Goal: Transaction & Acquisition: Purchase product/service

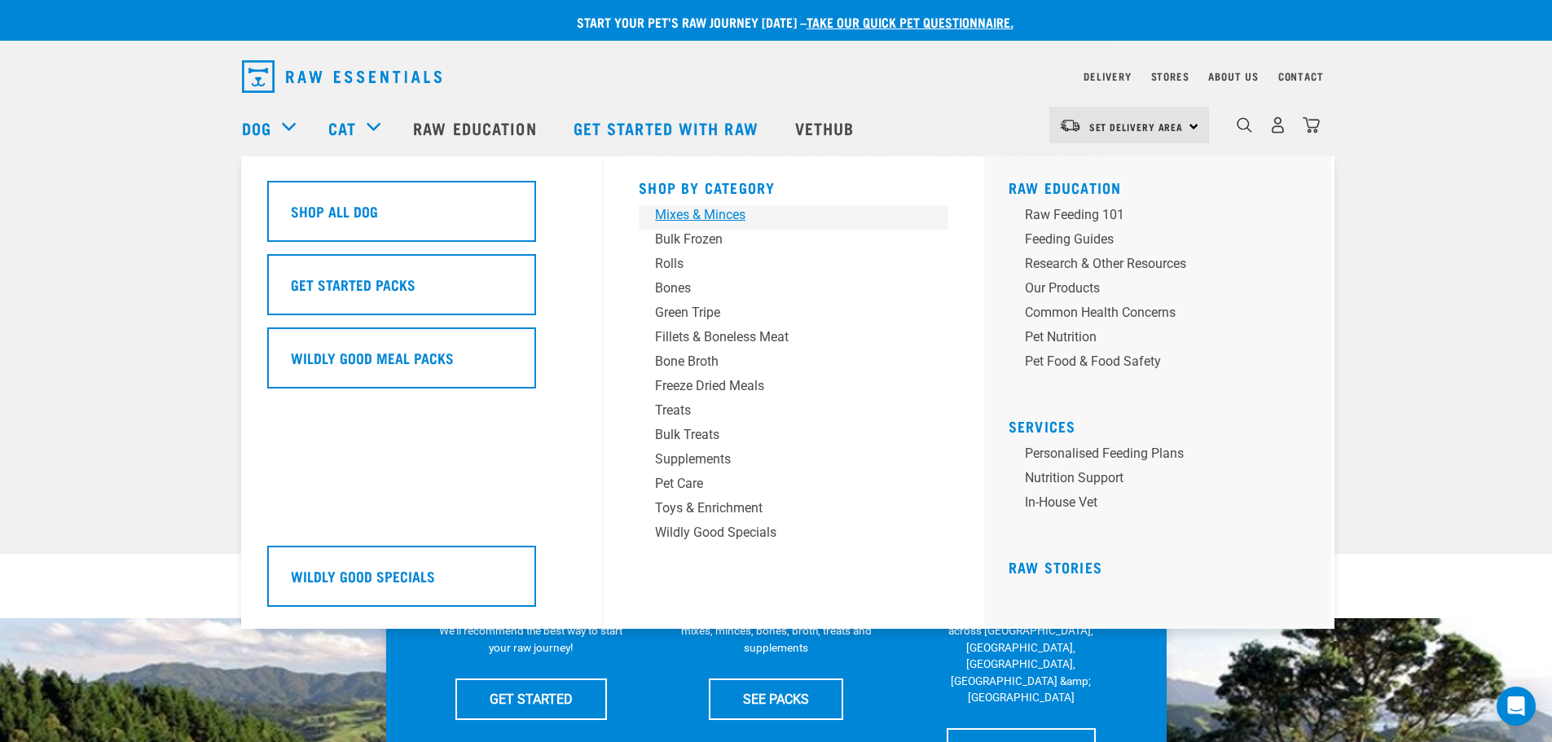
click at [717, 217] on div "Mixes & Minces" at bounding box center [782, 215] width 254 height 20
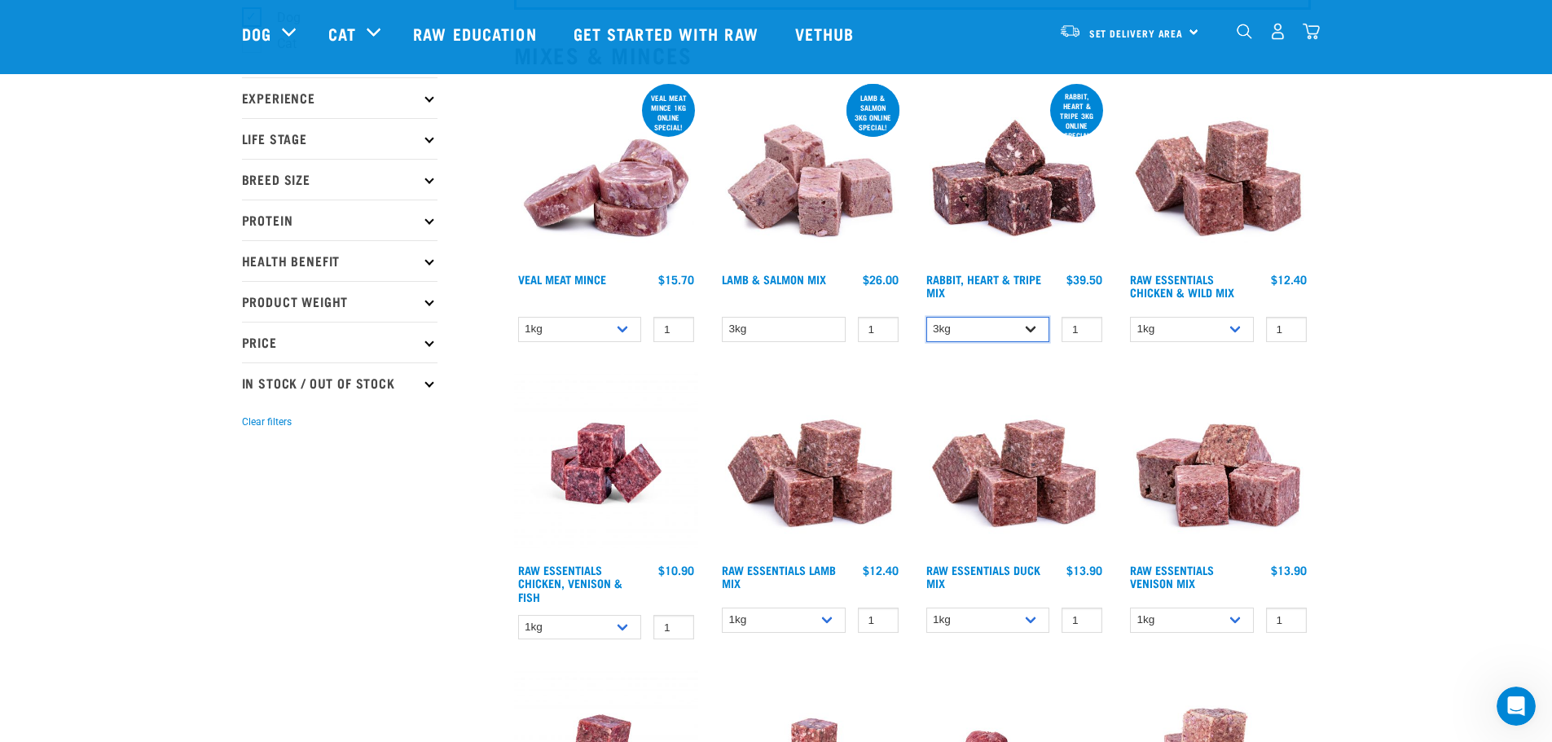
click at [1030, 324] on select "3kg 1kg" at bounding box center [988, 329] width 124 height 25
select select "705"
click at [926, 317] on select "3kg 1kg" at bounding box center [988, 329] width 124 height 25
click at [1010, 280] on link "Rabbit, Heart & Tripe Mix" at bounding box center [983, 285] width 115 height 19
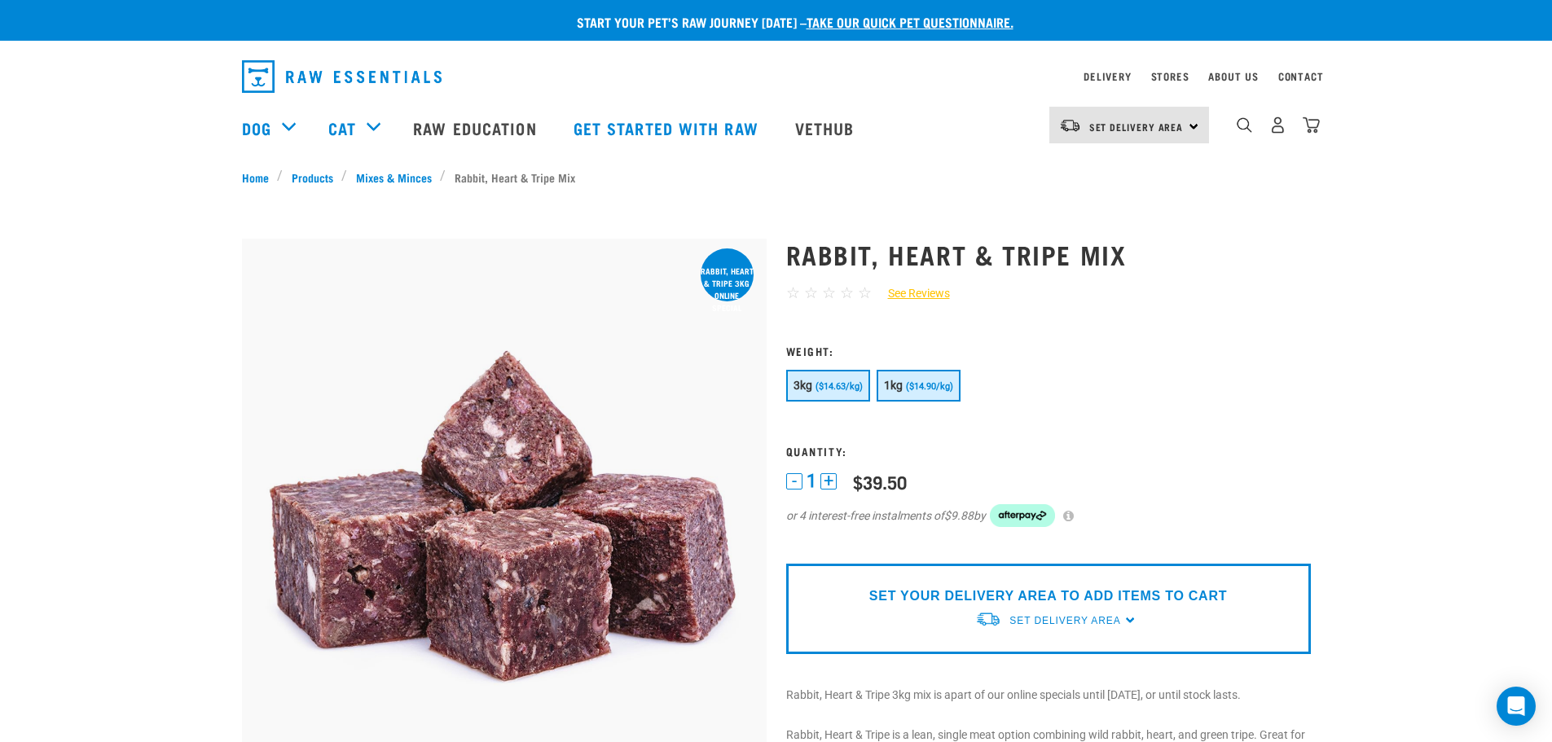
click at [897, 374] on button "1kg ($14.90/kg)" at bounding box center [918, 386] width 84 height 32
click at [1128, 130] on span "Set Delivery Area" at bounding box center [1136, 127] width 94 height 6
click at [1101, 173] on link "[GEOGRAPHIC_DATA]" at bounding box center [1127, 171] width 156 height 36
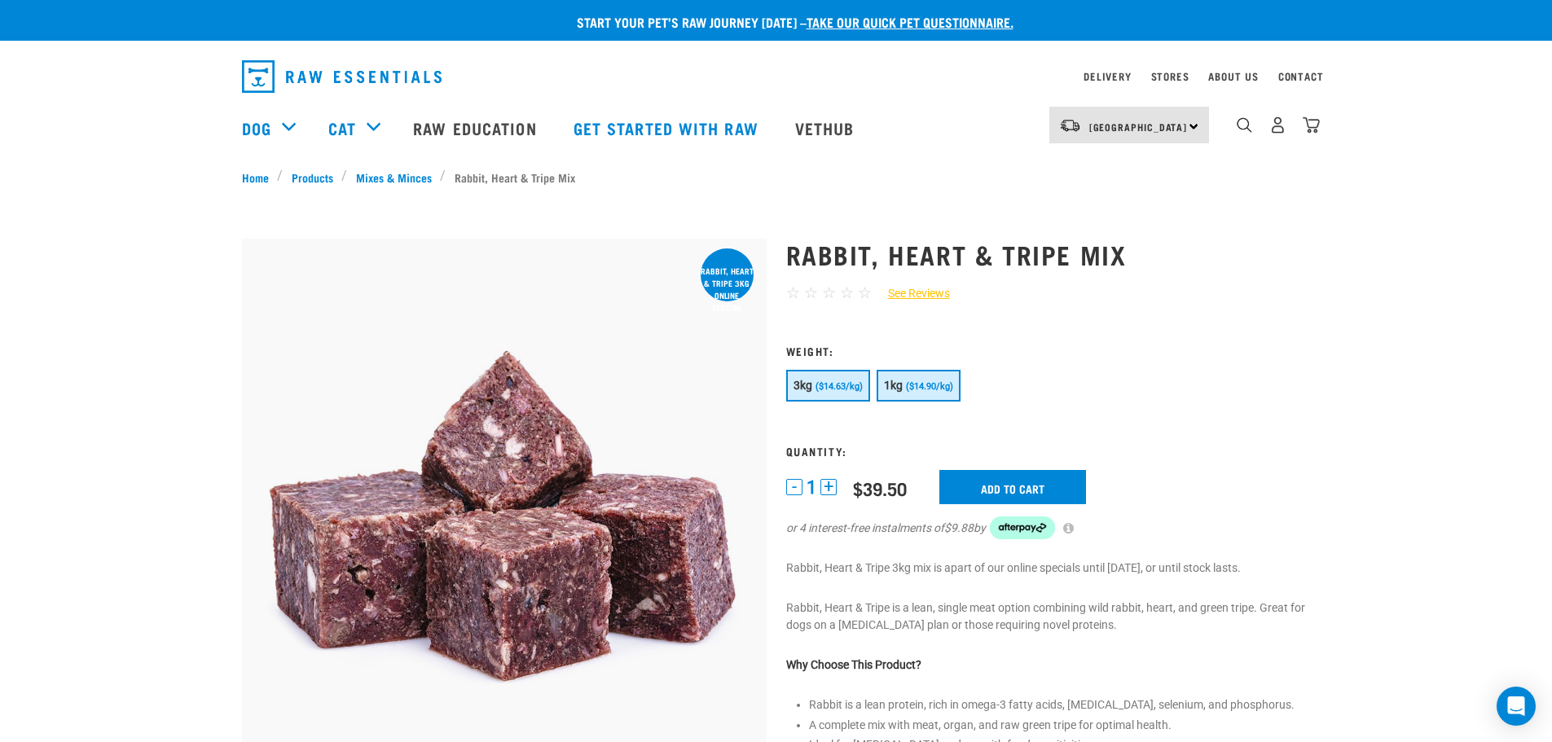
click at [934, 391] on span "($14.90/kg)" at bounding box center [929, 386] width 47 height 11
click at [1012, 487] on input "Add to cart" at bounding box center [1012, 487] width 147 height 34
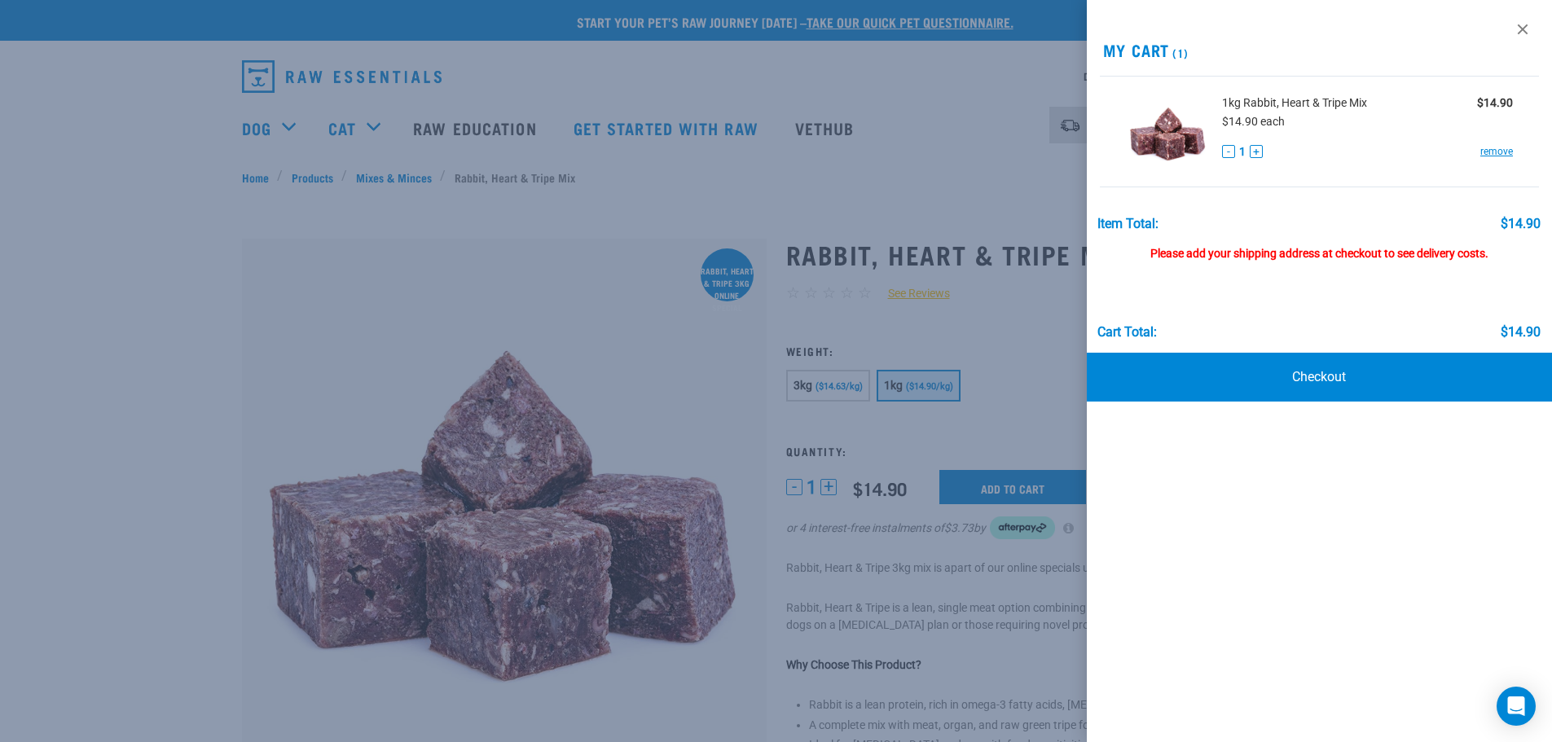
click at [590, 246] on div at bounding box center [776, 371] width 1552 height 742
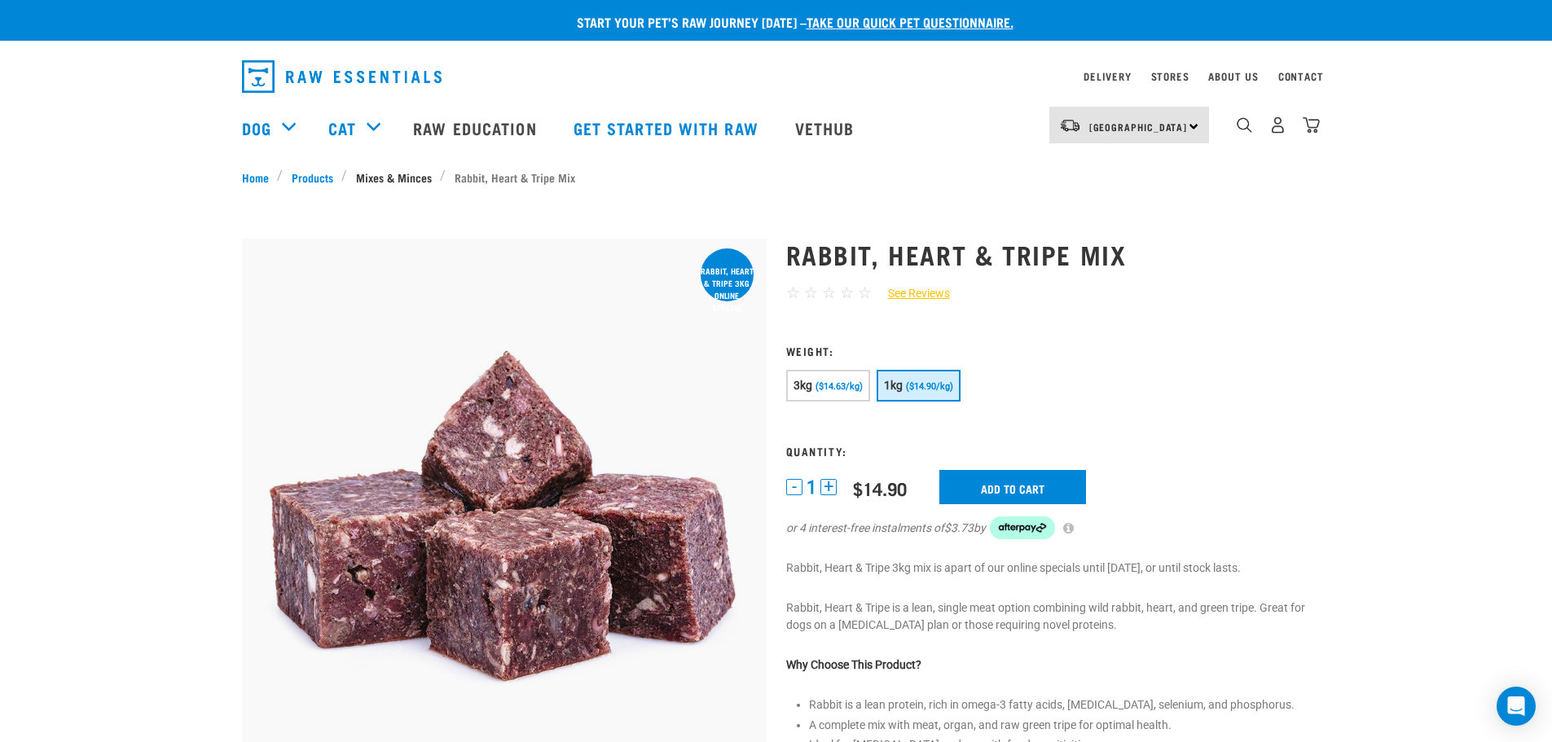
click at [407, 174] on link "Mixes & Minces" at bounding box center [393, 177] width 93 height 17
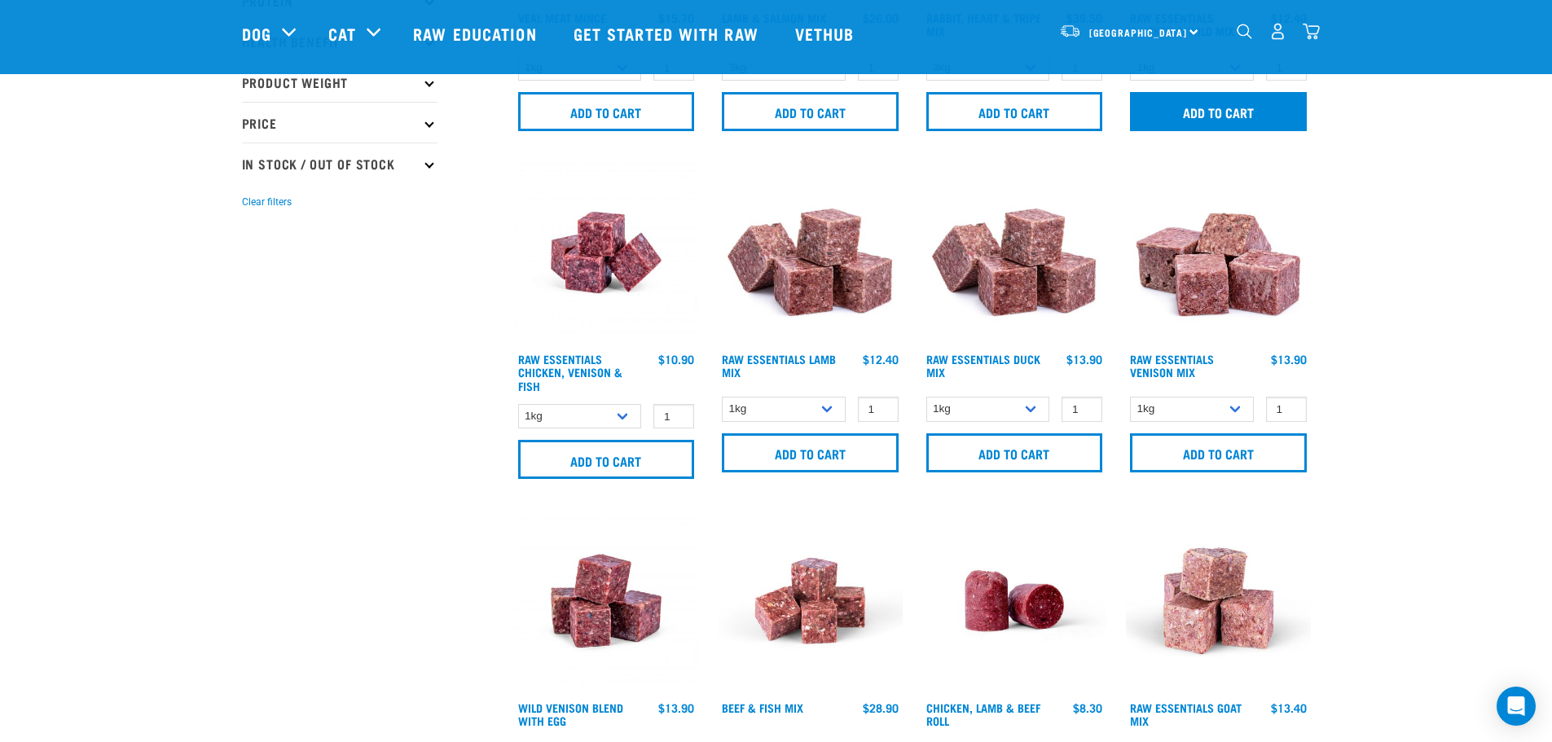
scroll to position [326, 0]
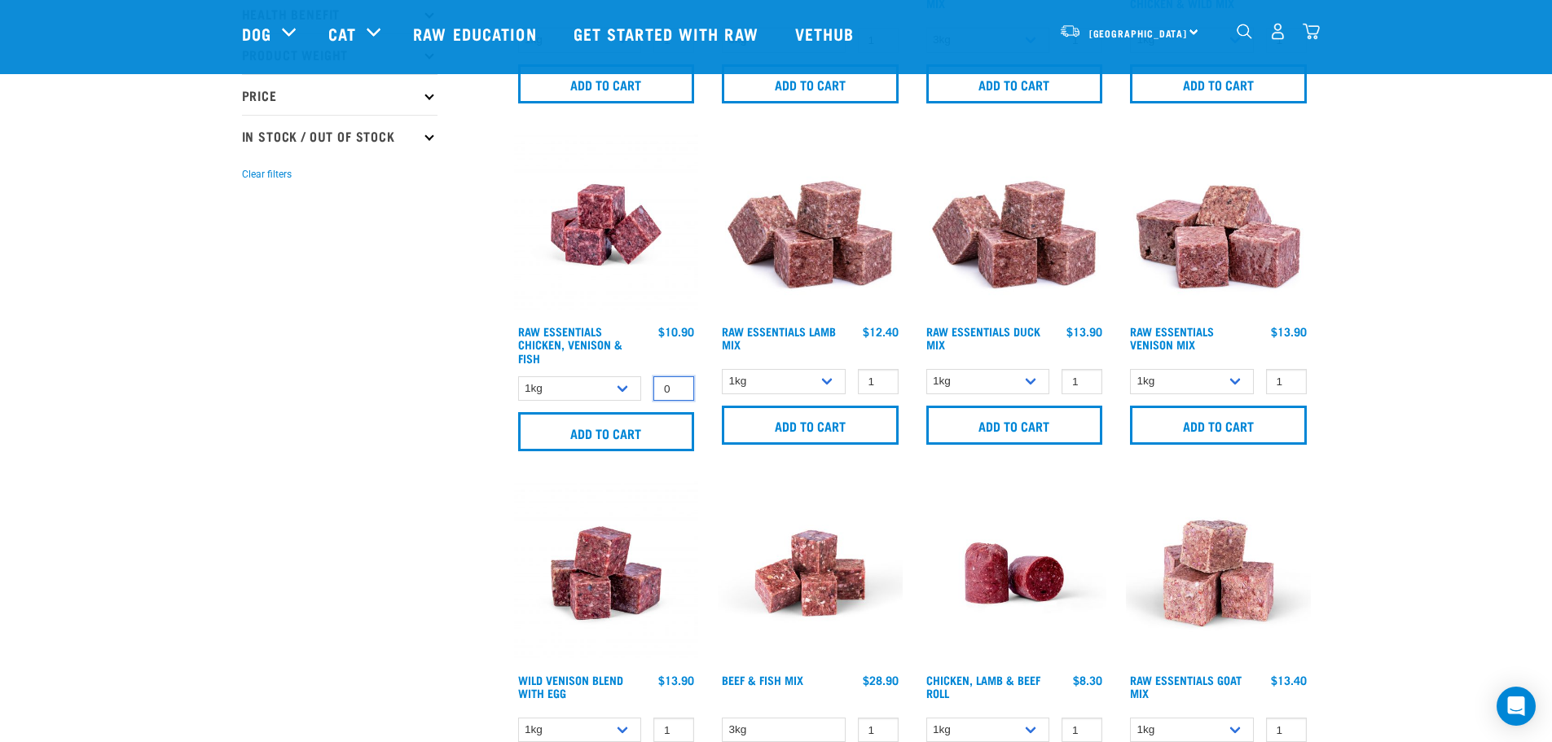
click at [676, 392] on input "0" at bounding box center [673, 388] width 41 height 25
click at [676, 381] on input "0" at bounding box center [673, 388] width 41 height 25
click at [677, 389] on input "-1" at bounding box center [673, 388] width 41 height 25
type input "-2"
click at [677, 389] on input "-2" at bounding box center [673, 388] width 41 height 25
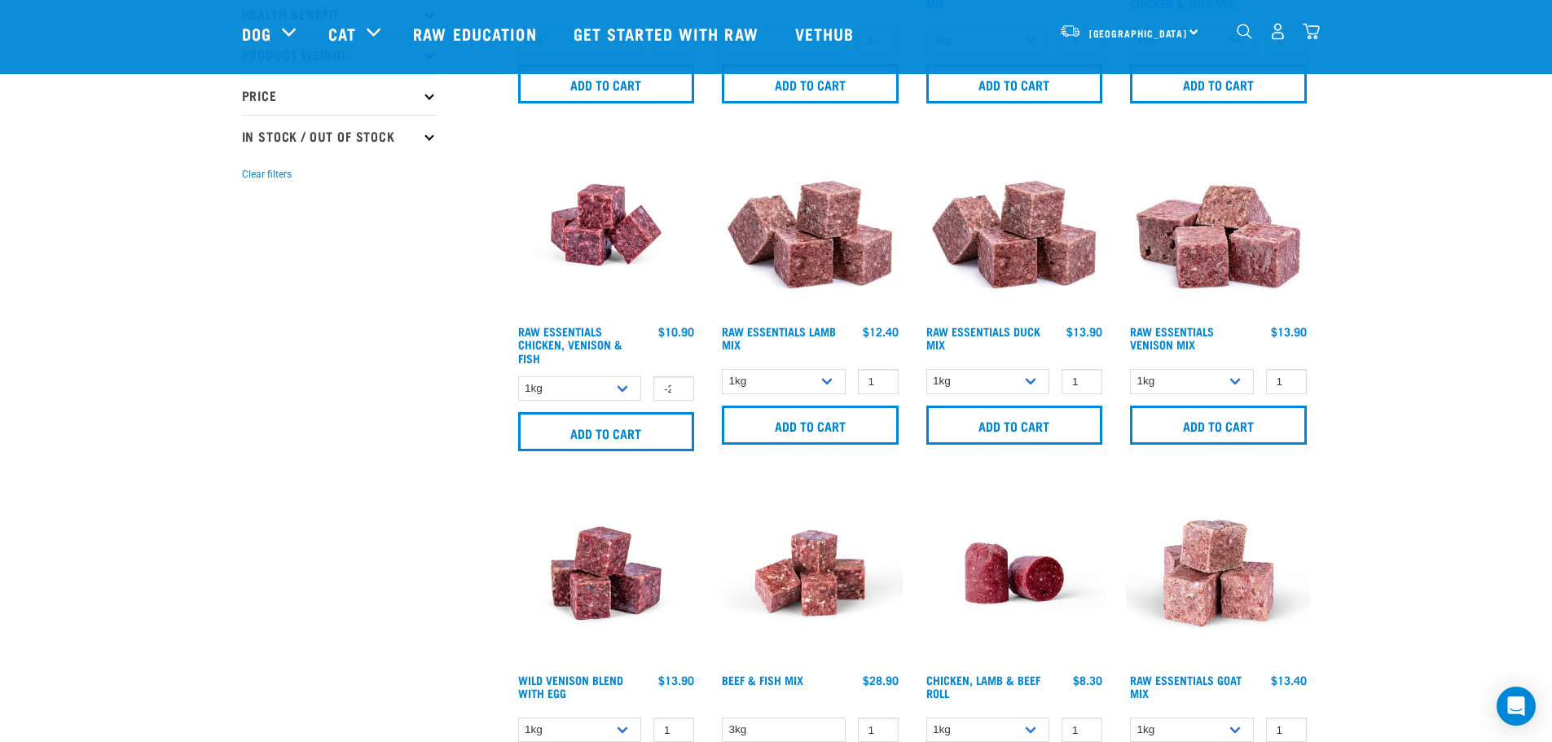
click at [690, 485] on img at bounding box center [606, 573] width 185 height 185
click at [665, 392] on input "-2" at bounding box center [673, 388] width 41 height 25
drag, startPoint x: 665, startPoint y: 391, endPoint x: 696, endPoint y: 391, distance: 30.1
click at [696, 391] on div "1kg 3kg -2 0 100" at bounding box center [606, 389] width 185 height 29
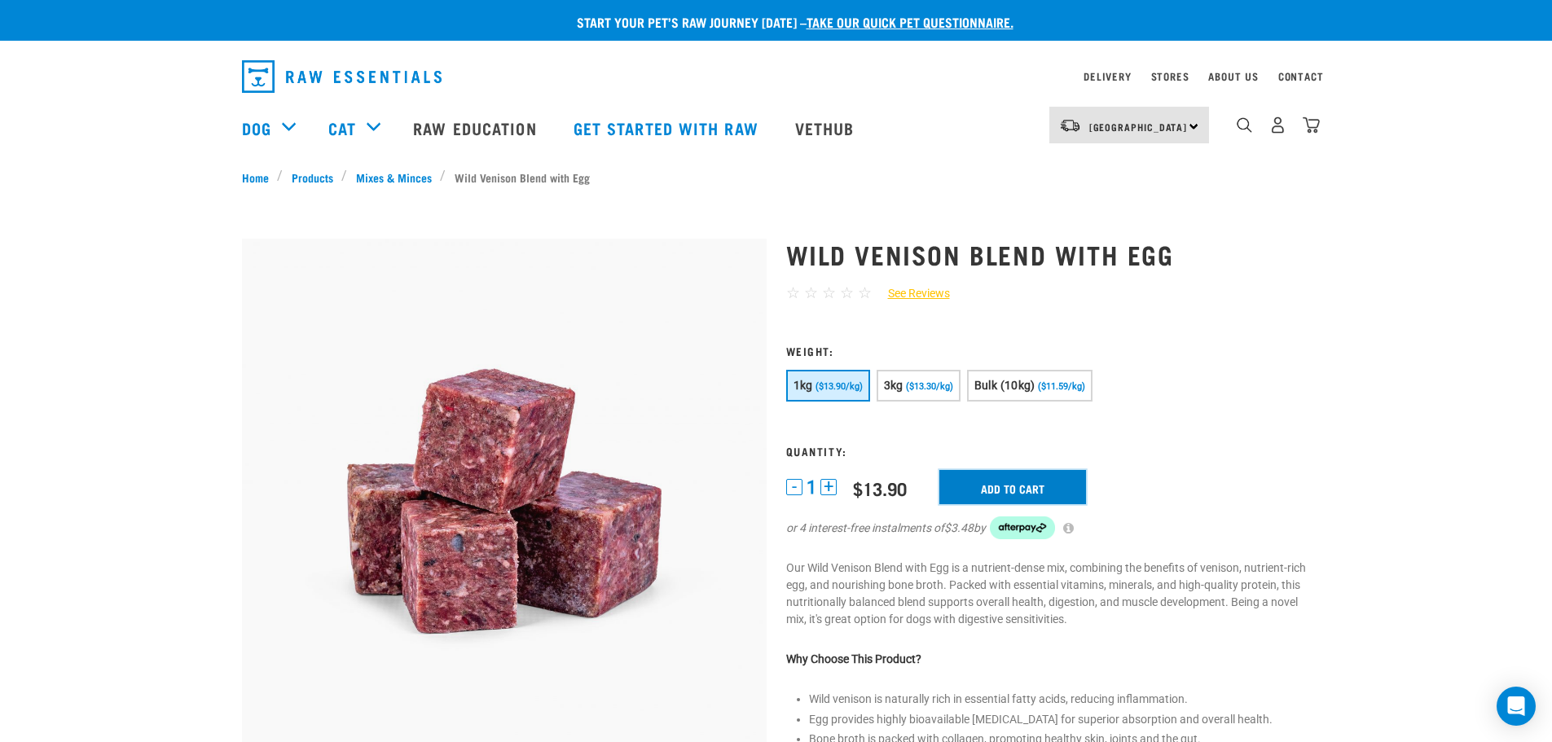
click at [999, 488] on input "Add to cart" at bounding box center [1012, 487] width 147 height 34
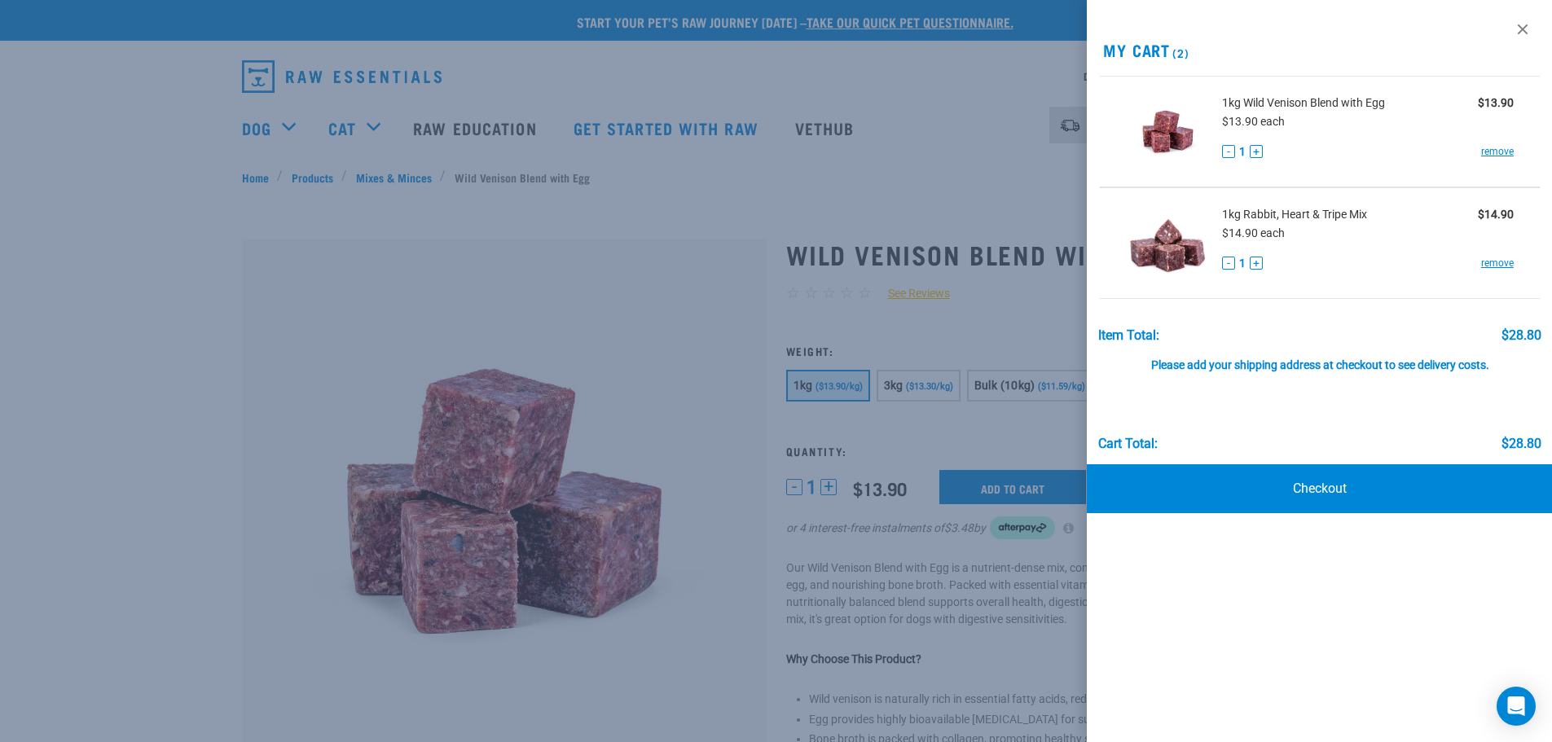
click at [386, 169] on div at bounding box center [776, 371] width 1552 height 742
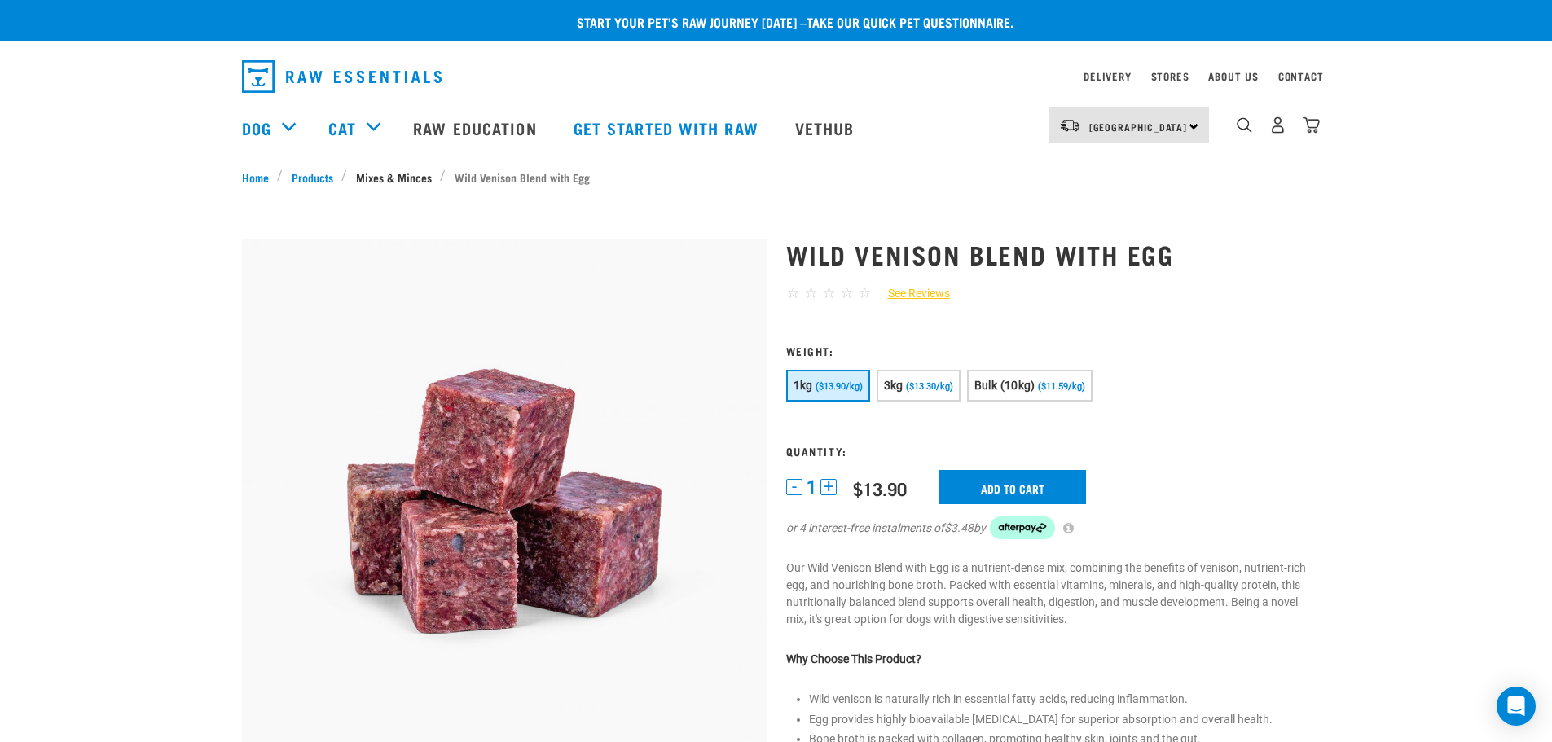
click at [396, 173] on link "Mixes & Minces" at bounding box center [393, 177] width 93 height 17
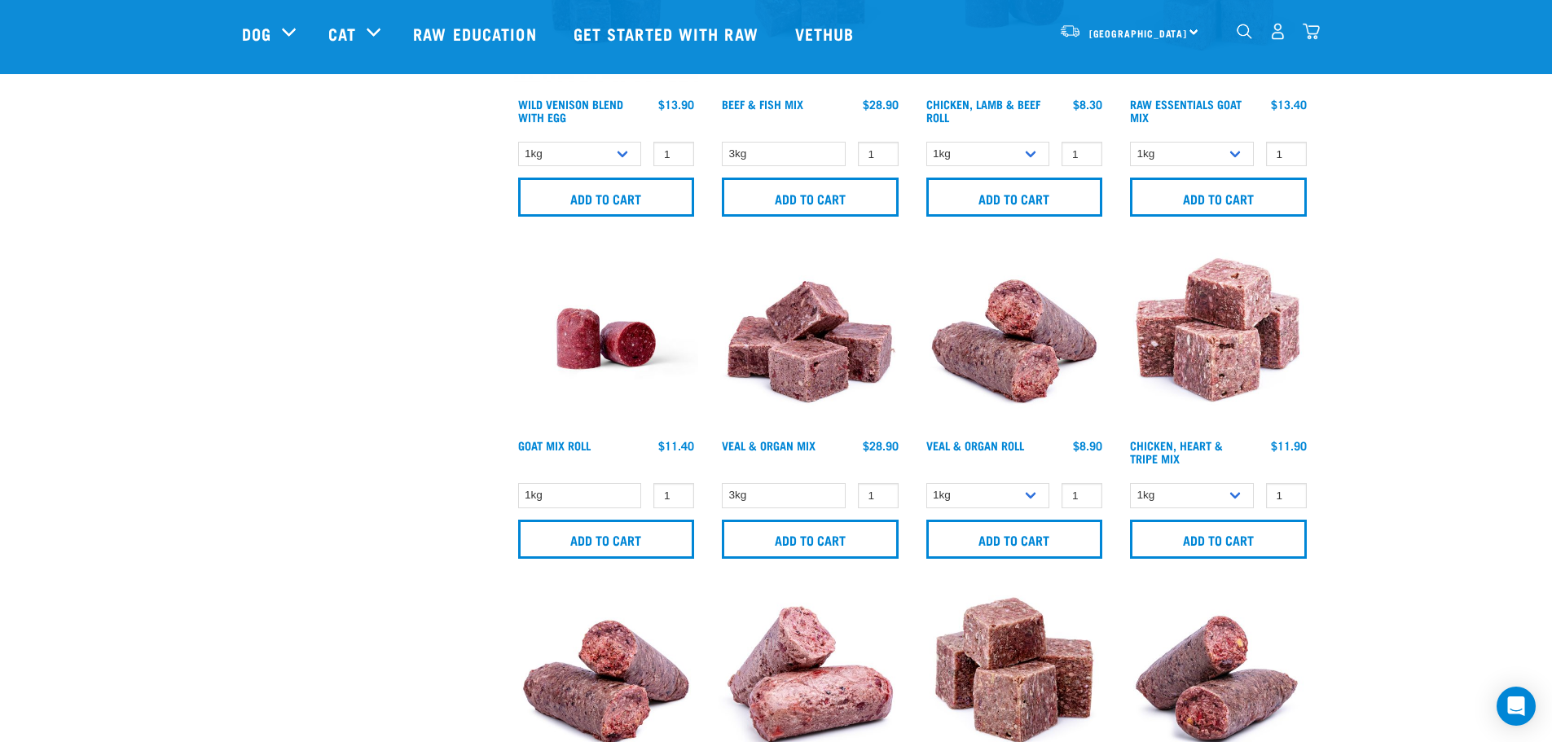
scroll to position [977, 0]
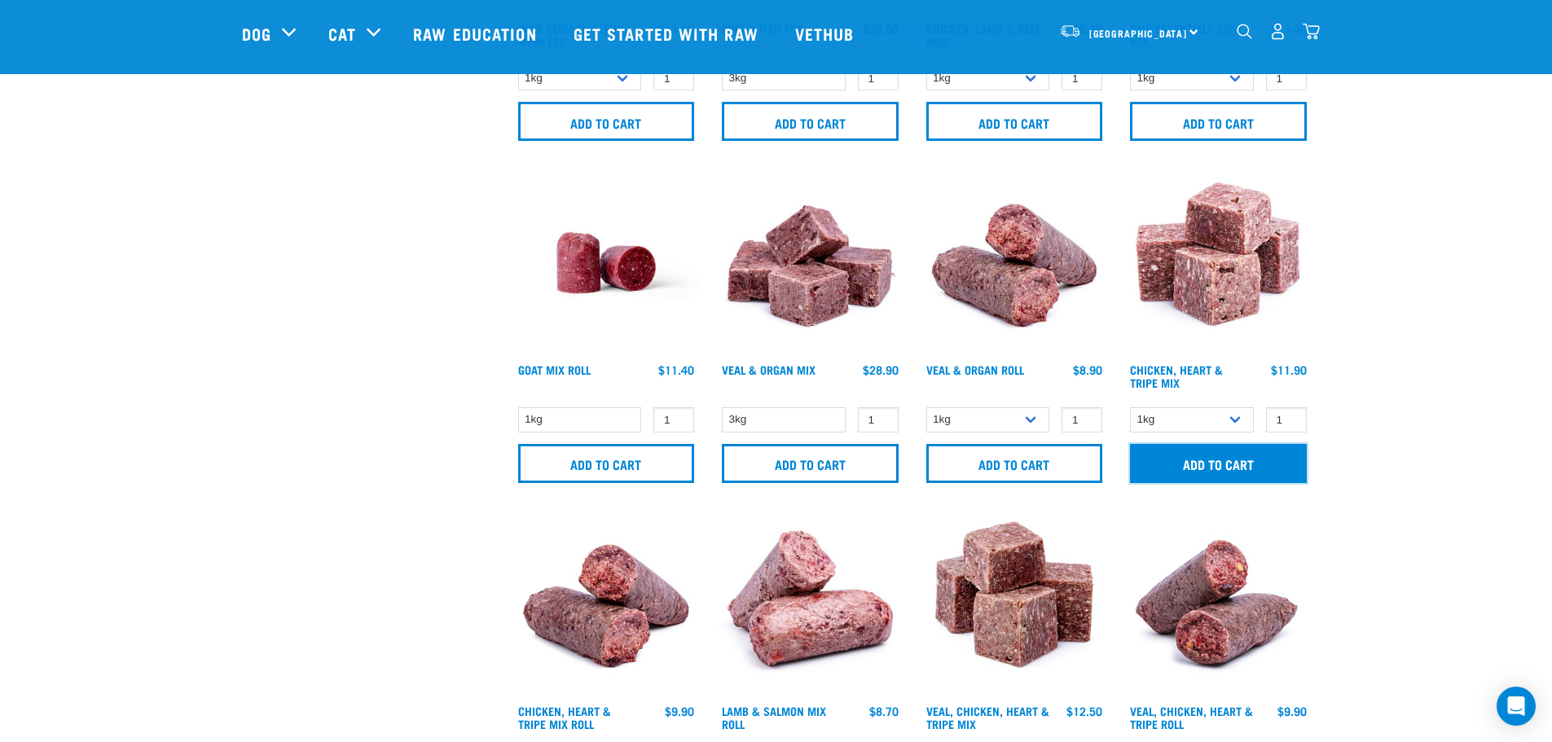
click at [1205, 461] on input "Add to cart" at bounding box center [1218, 463] width 177 height 39
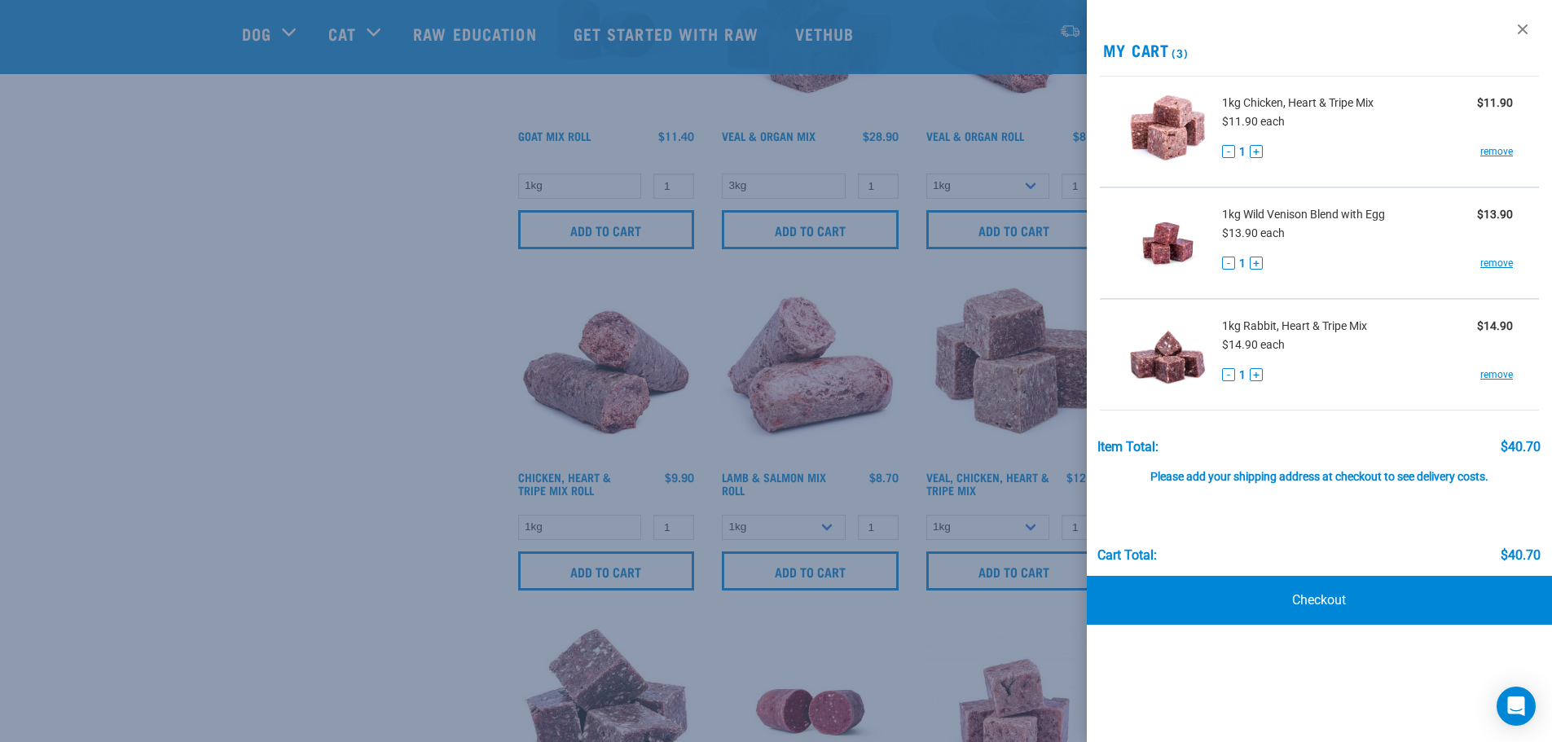
scroll to position [1222, 0]
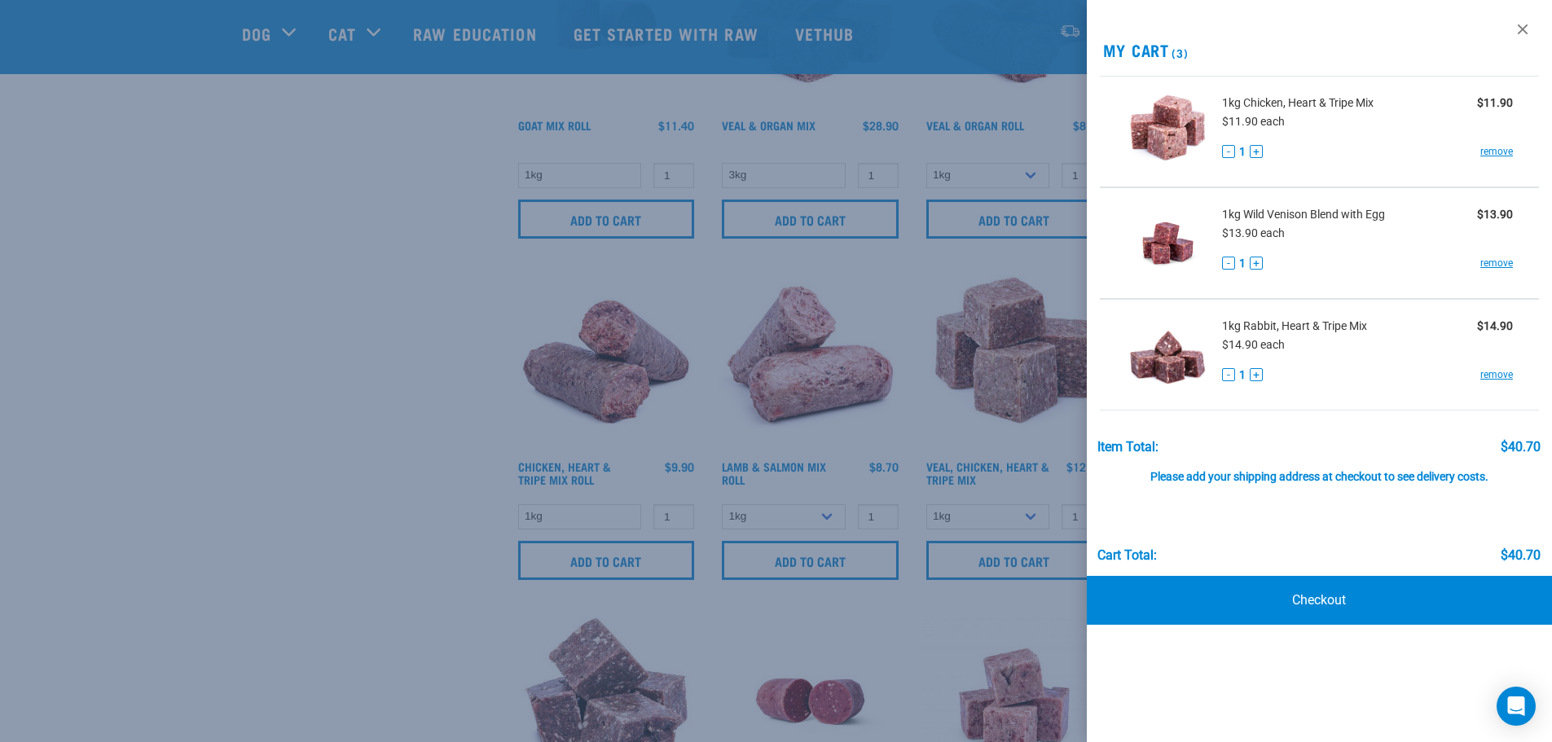
click at [1008, 554] on div at bounding box center [776, 371] width 1552 height 742
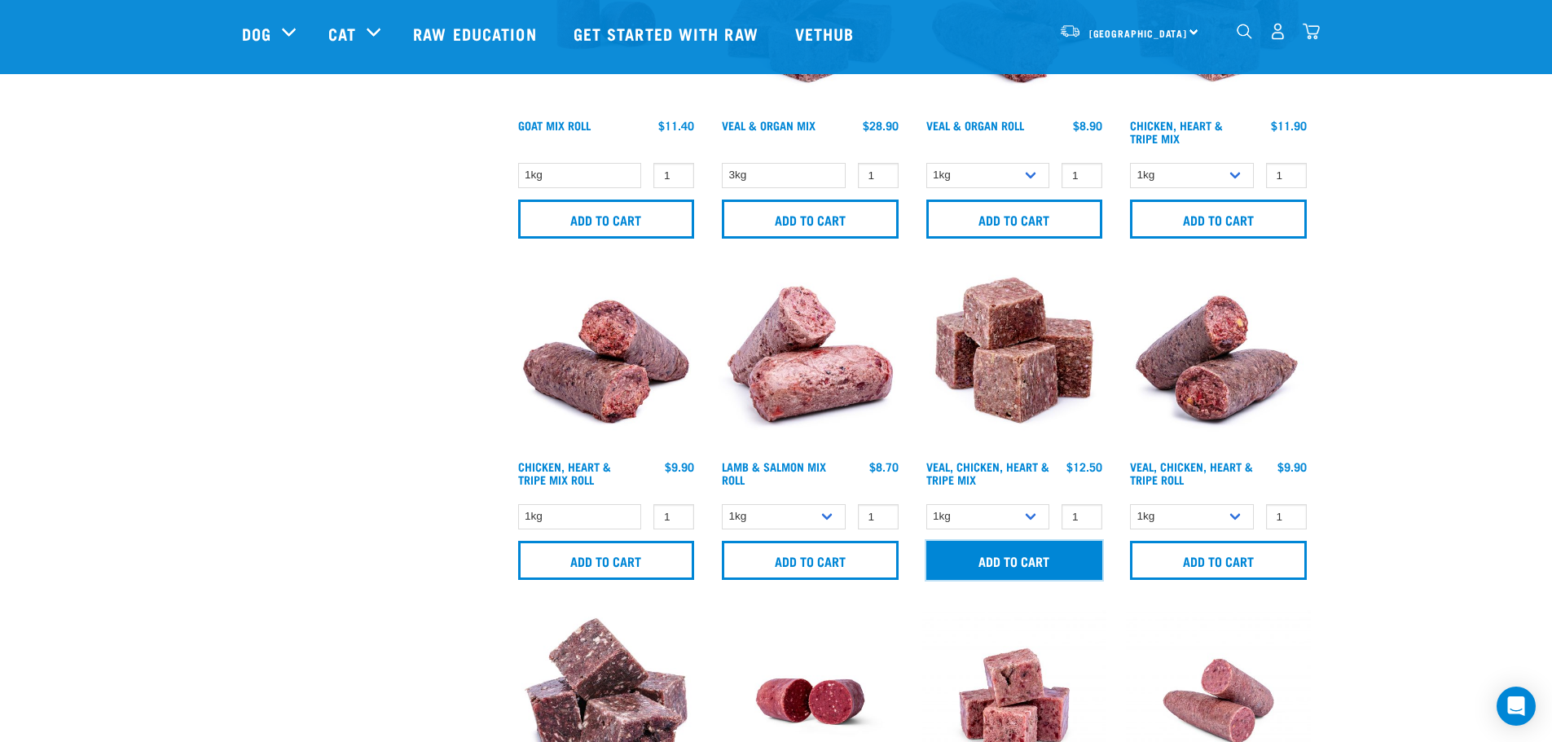
click at [1012, 558] on input "Add to cart" at bounding box center [1014, 560] width 177 height 39
click at [1323, 27] on div "North Island North Island South Island Dog Shop All Dog Get Started Packs 4" at bounding box center [776, 33] width 1095 height 65
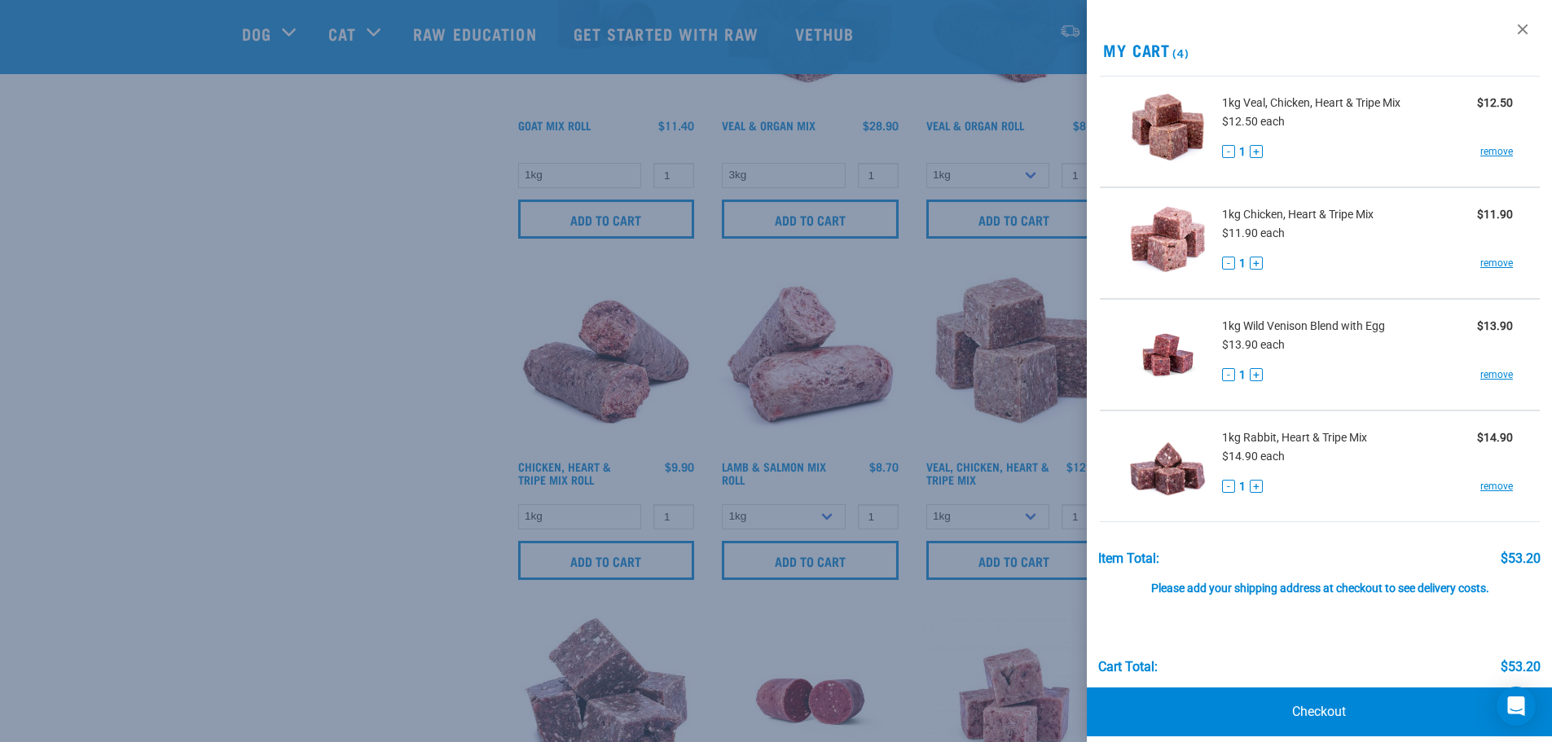
click at [1311, 36] on div at bounding box center [776, 371] width 1552 height 742
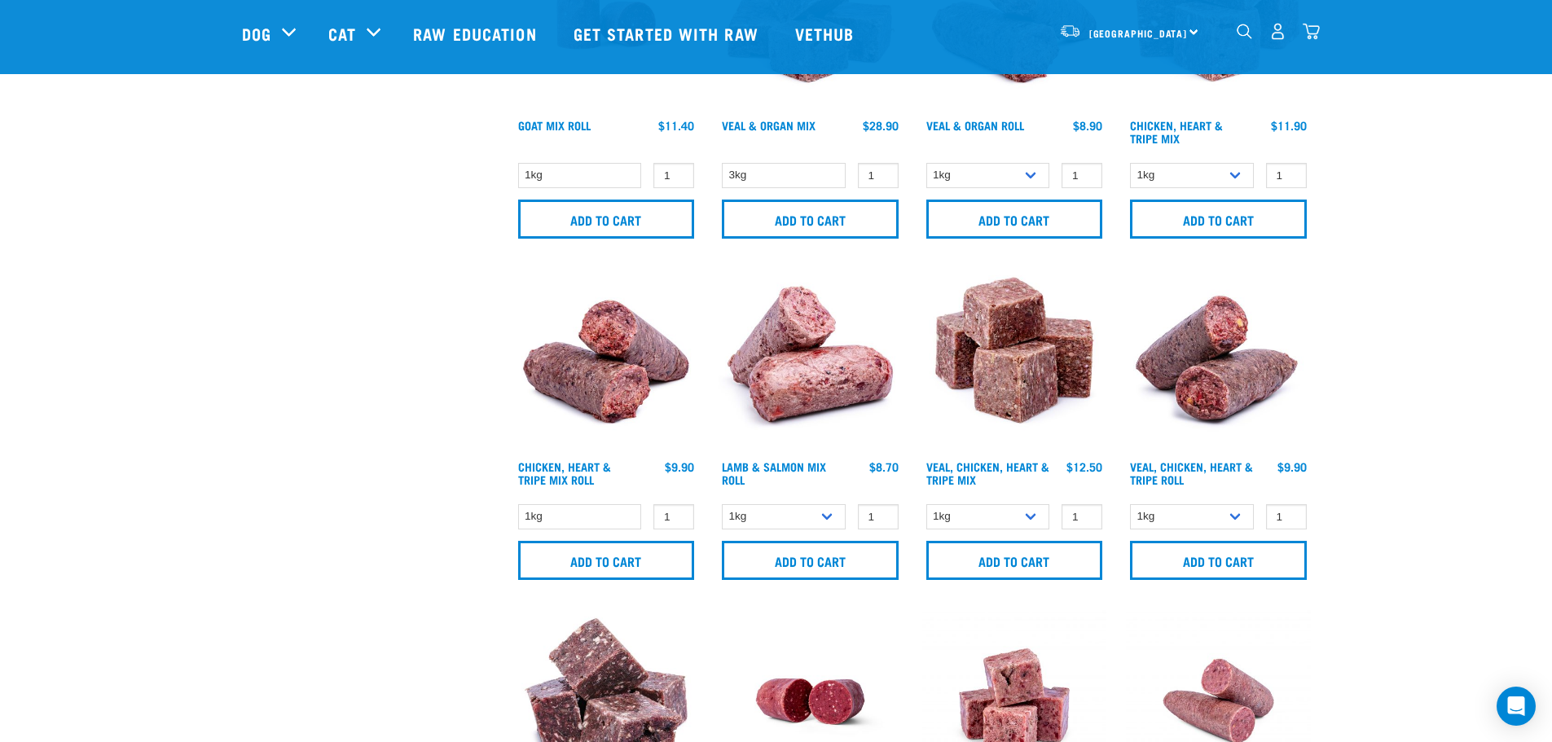
click at [1311, 36] on img "dropdown navigation" at bounding box center [1310, 31] width 17 height 17
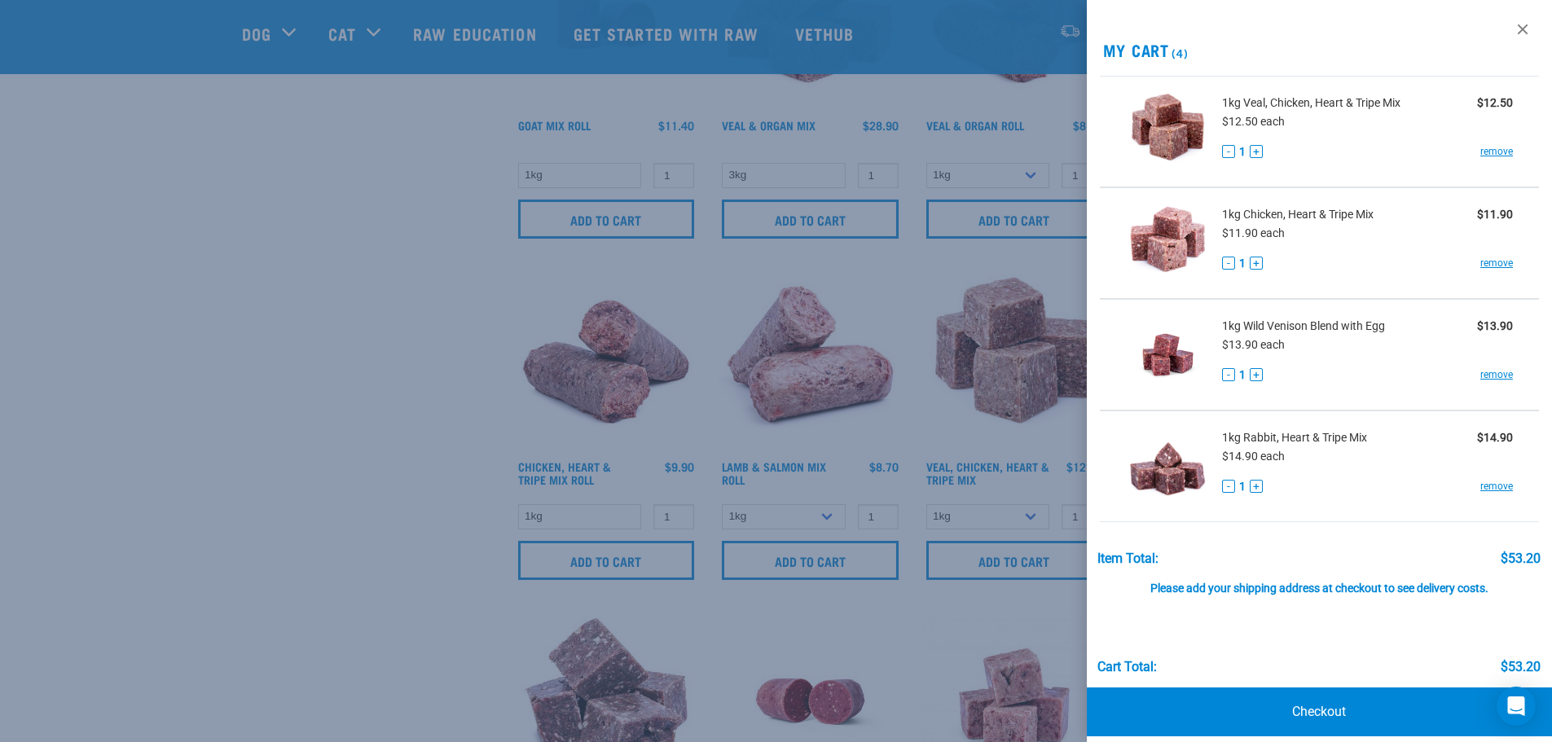
scroll to position [14, 0]
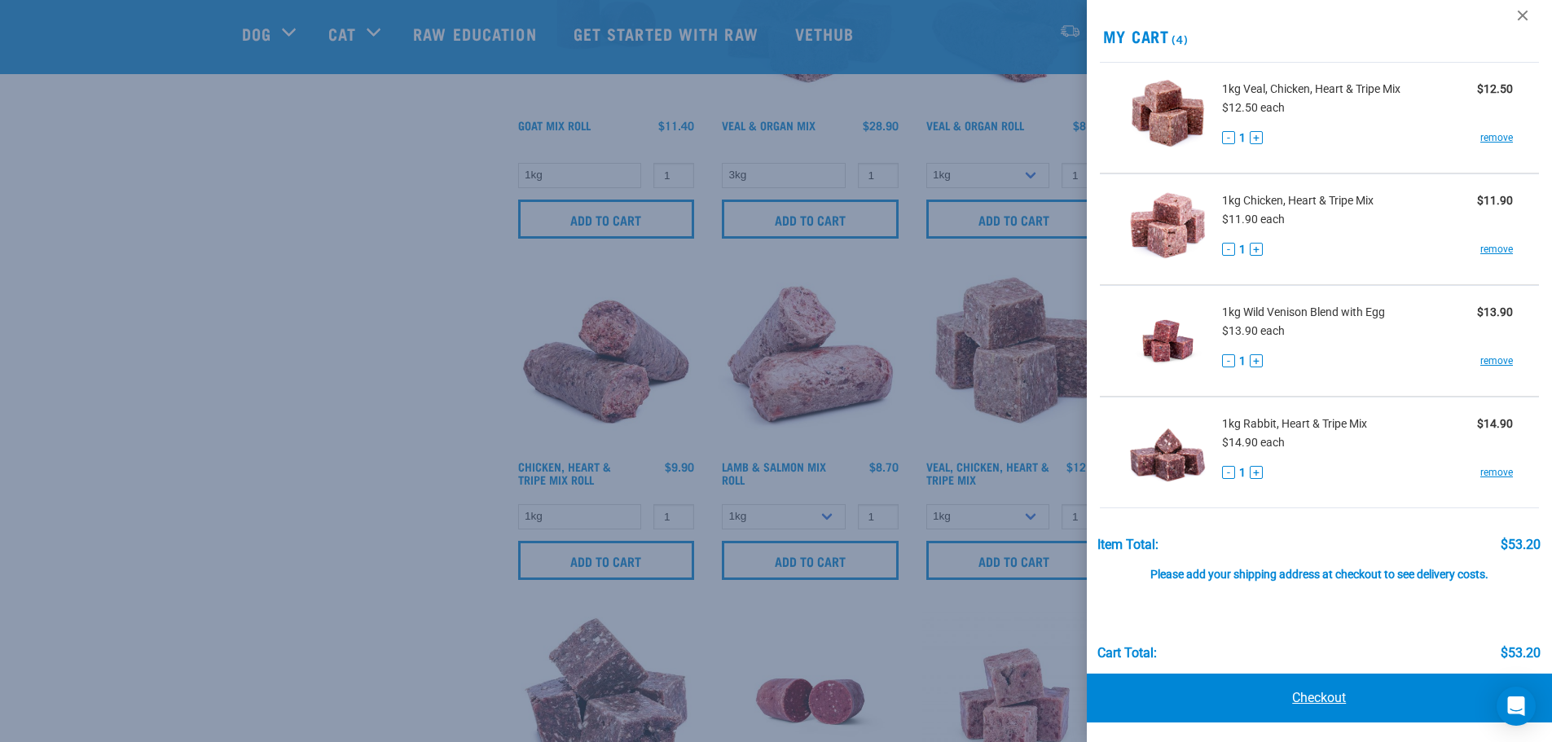
click at [1319, 696] on link "Checkout" at bounding box center [1320, 698] width 466 height 49
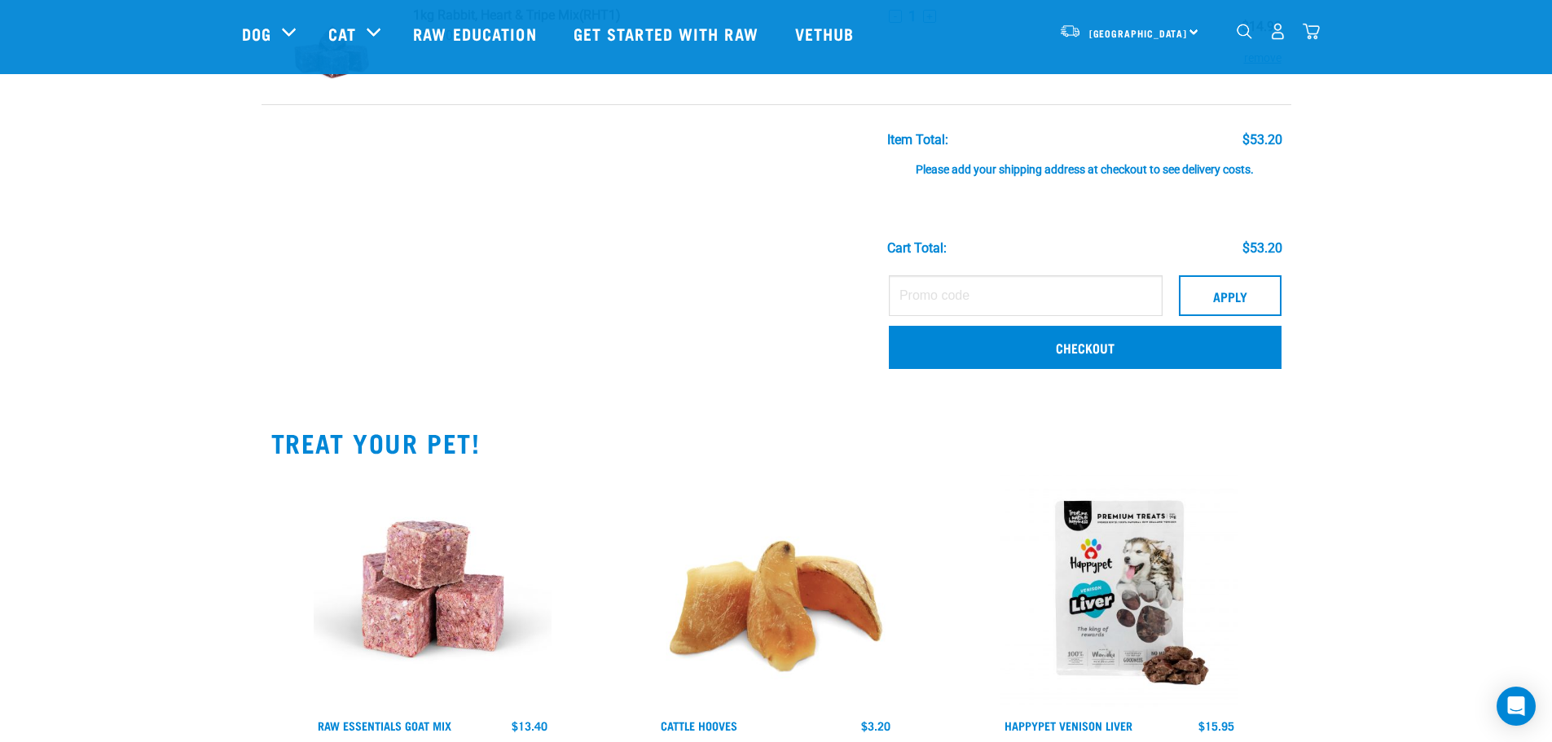
scroll to position [489, 0]
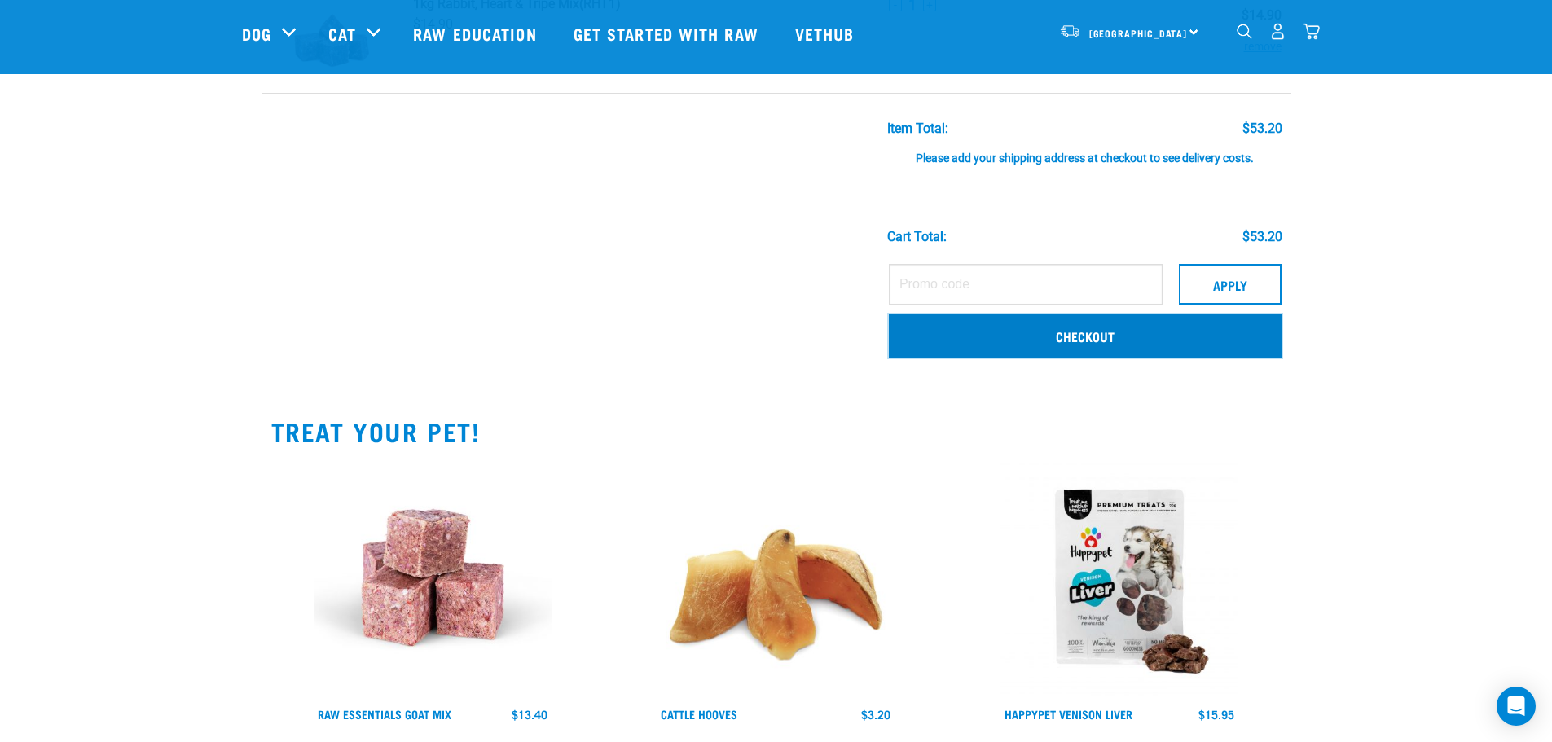
click at [1060, 332] on link "Checkout" at bounding box center [1085, 335] width 393 height 42
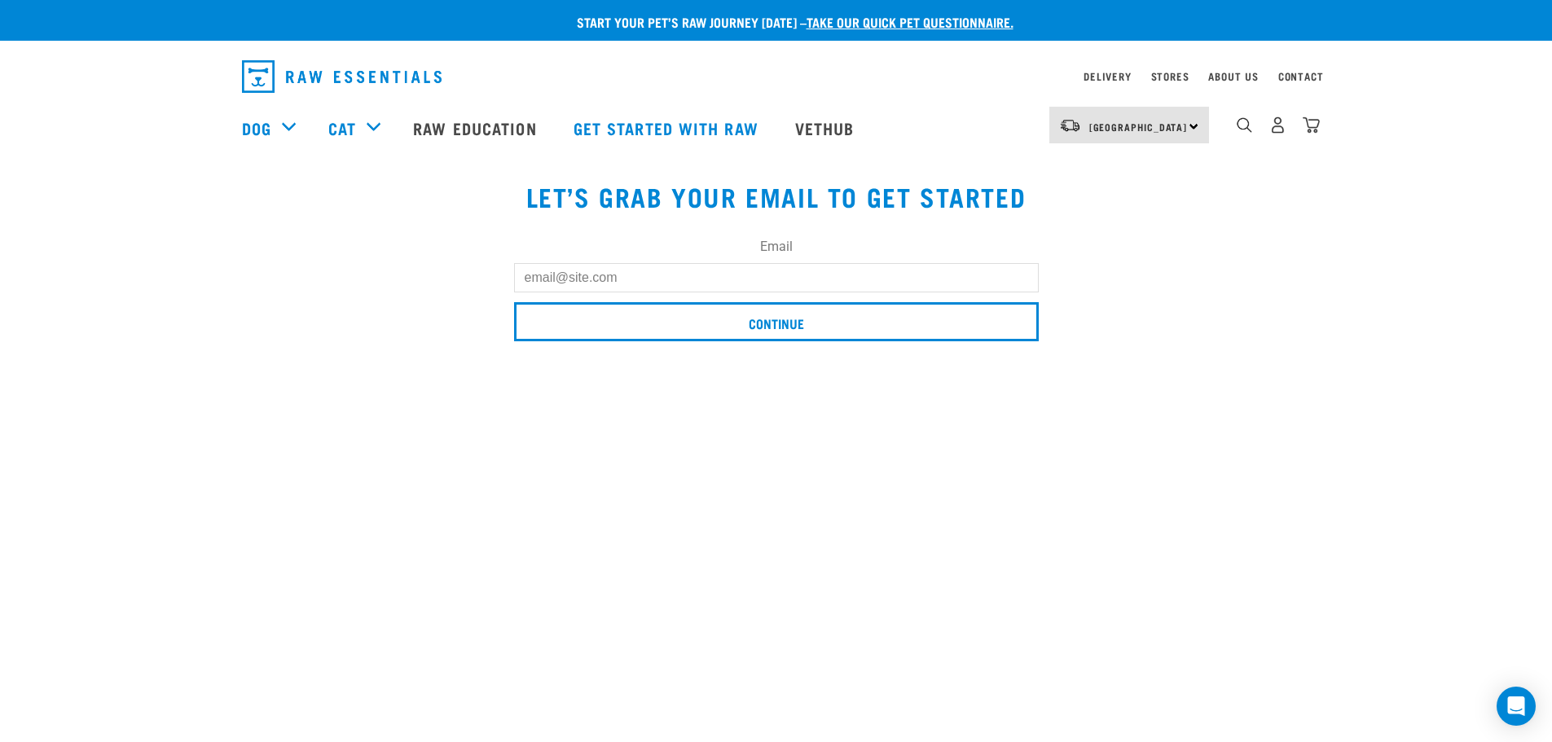
click at [633, 268] on input "Email" at bounding box center [776, 277] width 525 height 29
type input "petchj03@hotmail.com"
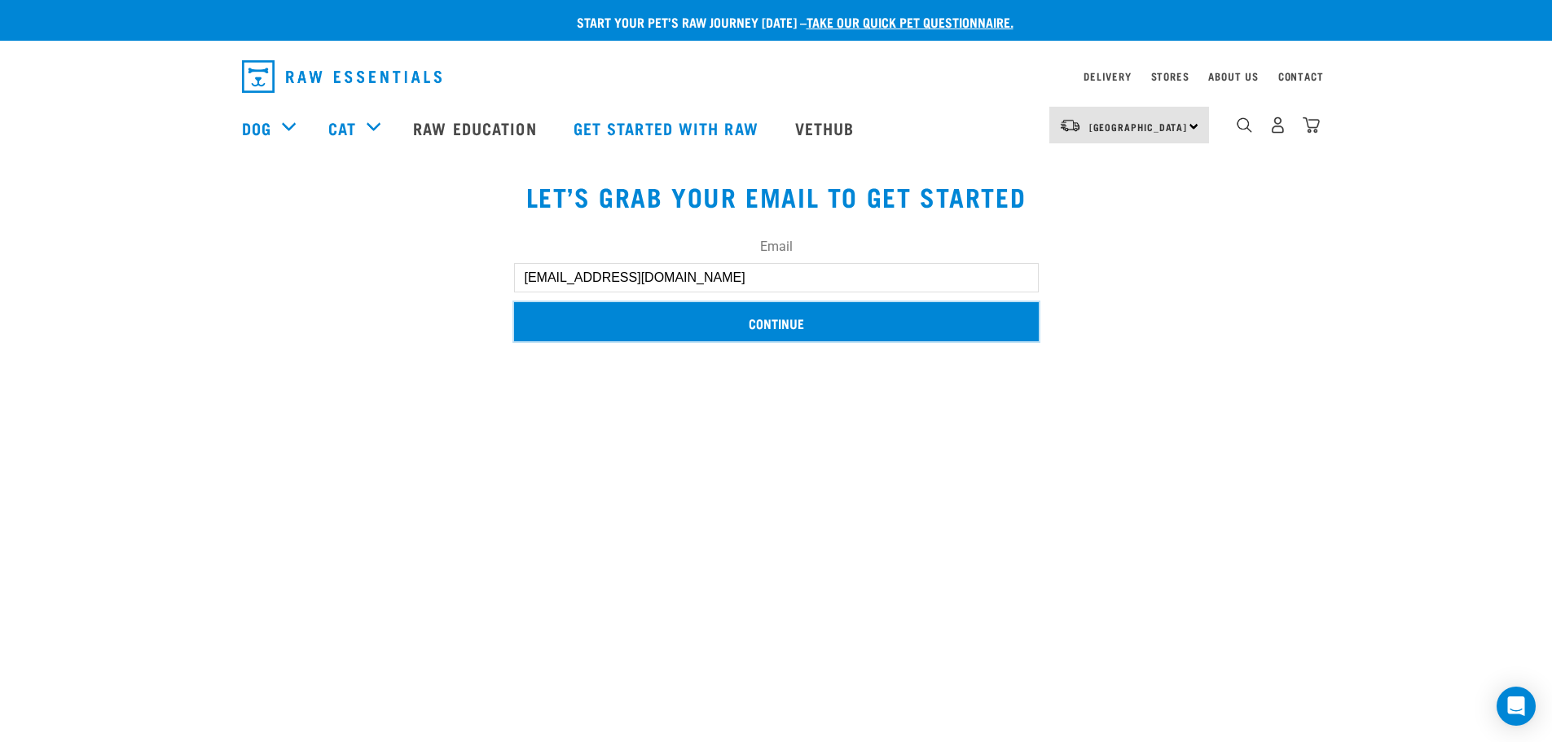
click at [758, 324] on input "Continue" at bounding box center [776, 321] width 525 height 39
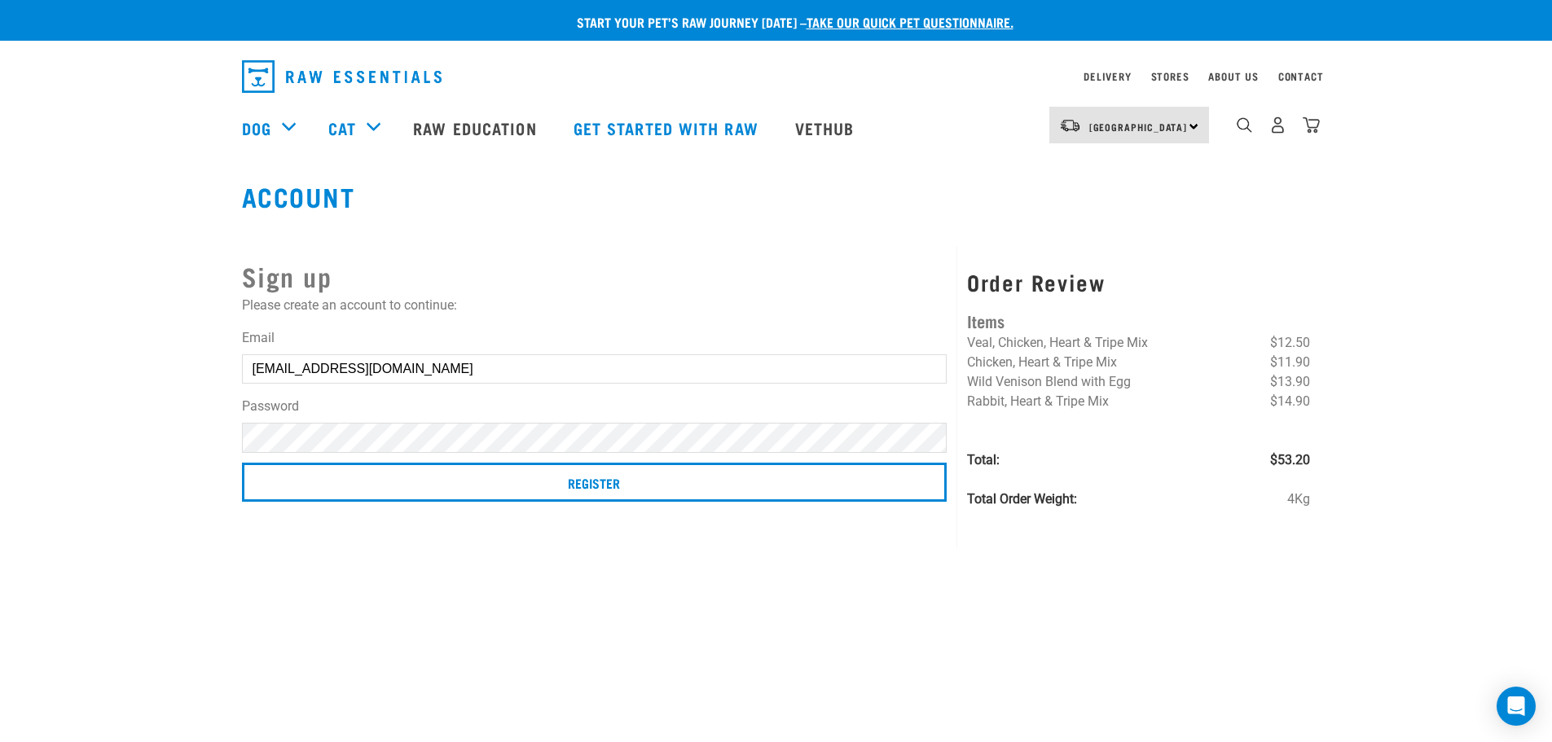
click at [229, 428] on div "Account Sign up Please create an account to continue: Email petchj03@hotmail.co…" at bounding box center [776, 365] width 1095 height 366
click at [216, 430] on div "Start your pet’s raw journey today – take our quick pet questionnaire. Delivery…" at bounding box center [776, 269] width 1552 height 538
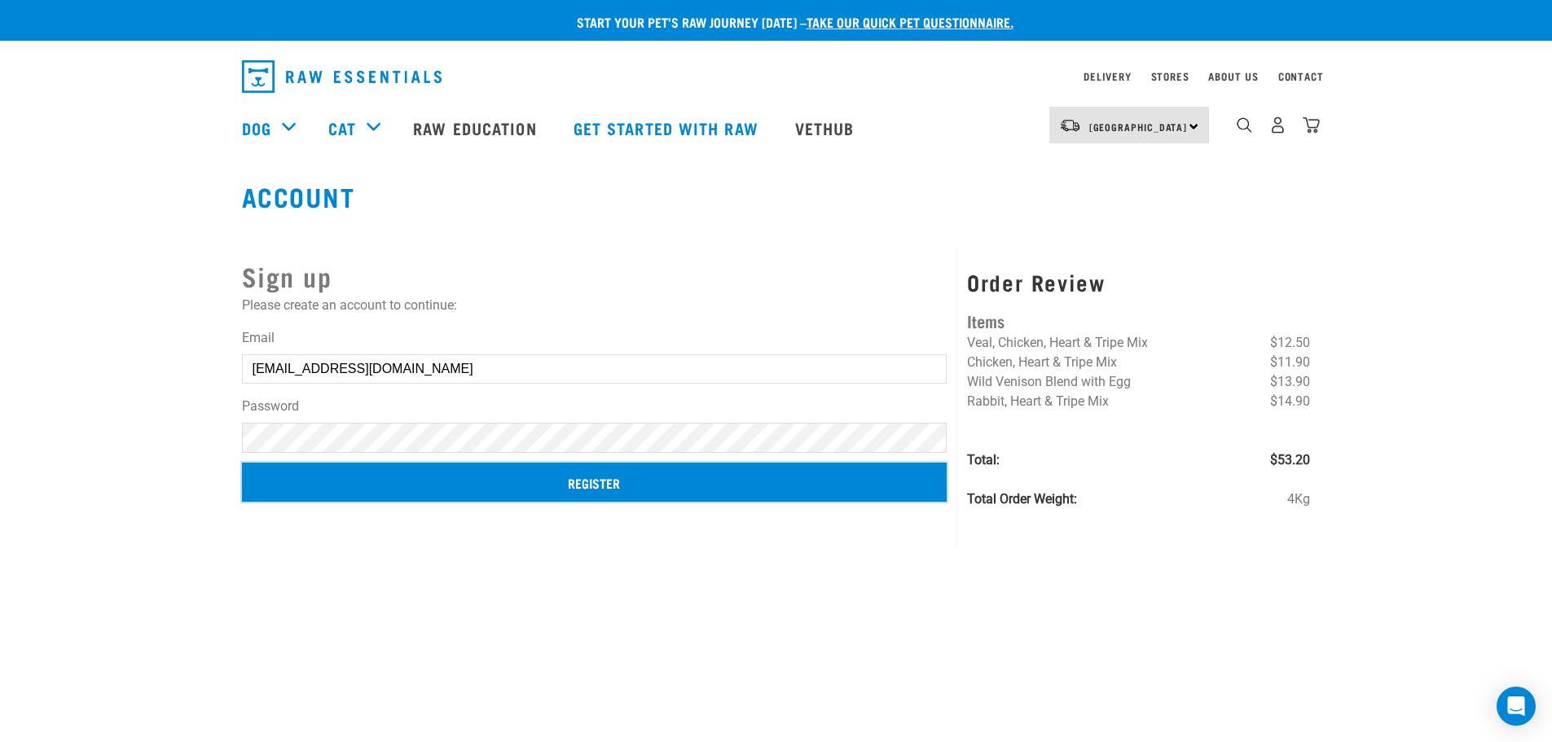
click at [556, 486] on input "Register" at bounding box center [594, 482] width 705 height 39
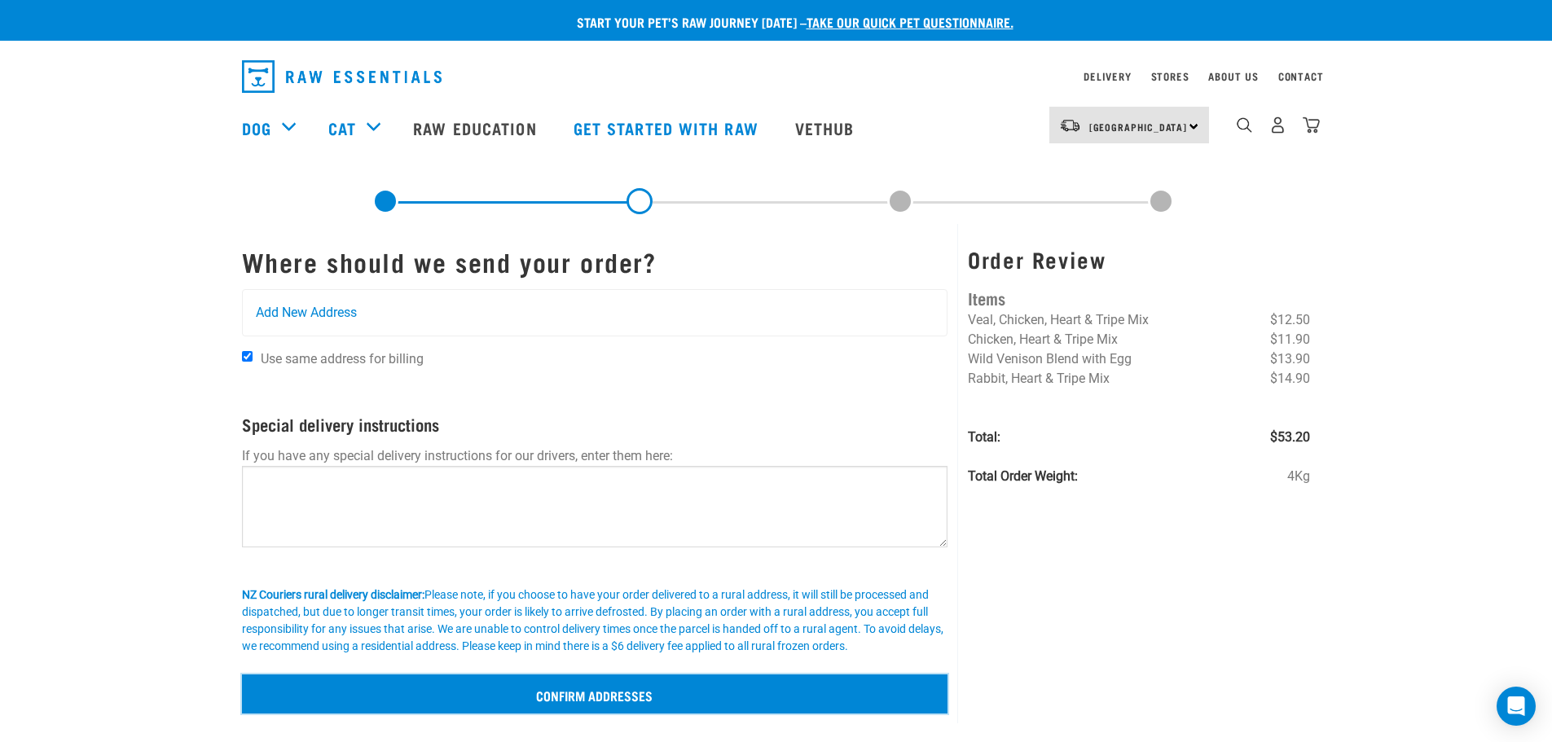
click at [558, 696] on input "Confirm addresses" at bounding box center [595, 693] width 706 height 39
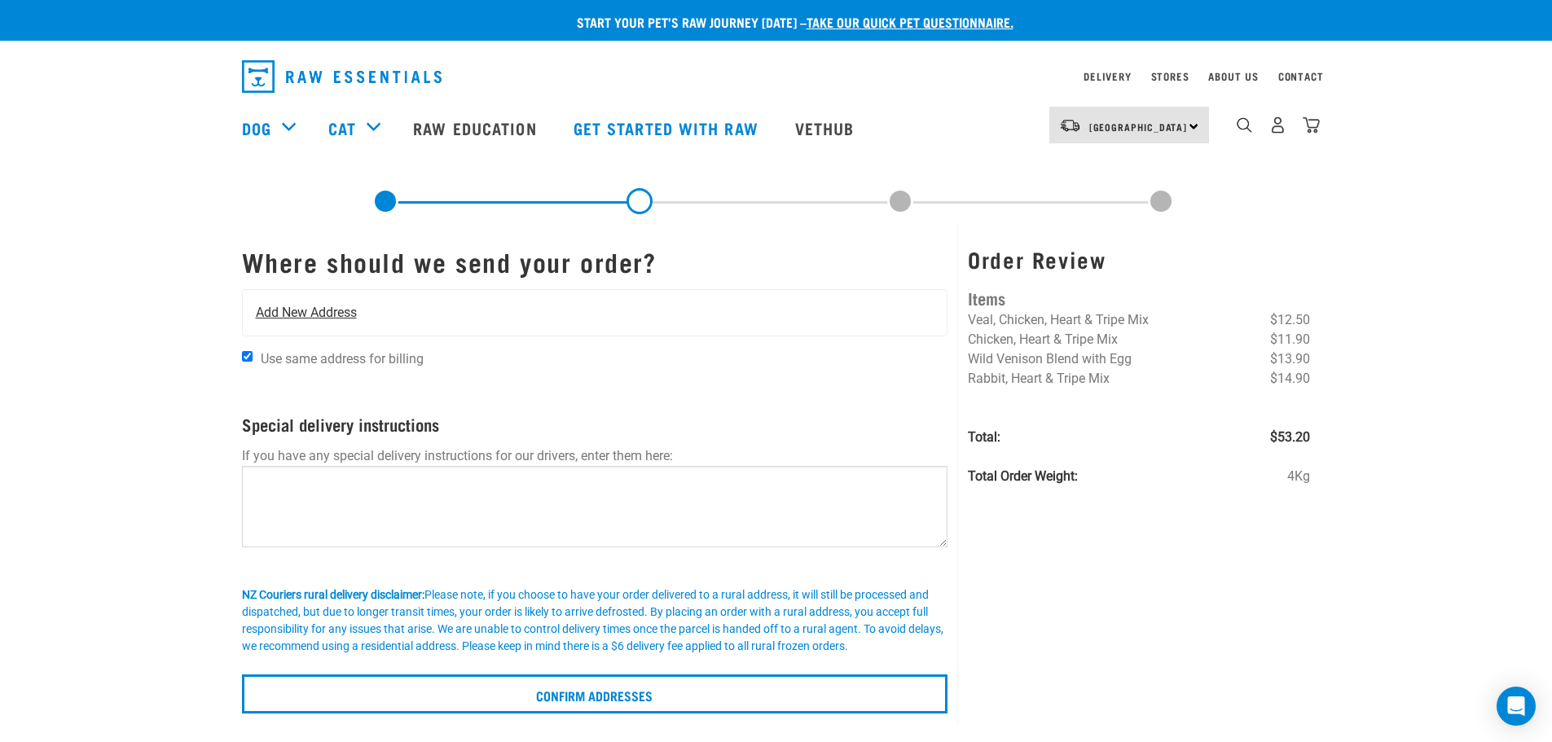
click at [386, 320] on div "Add New Address" at bounding box center [595, 313] width 705 height 46
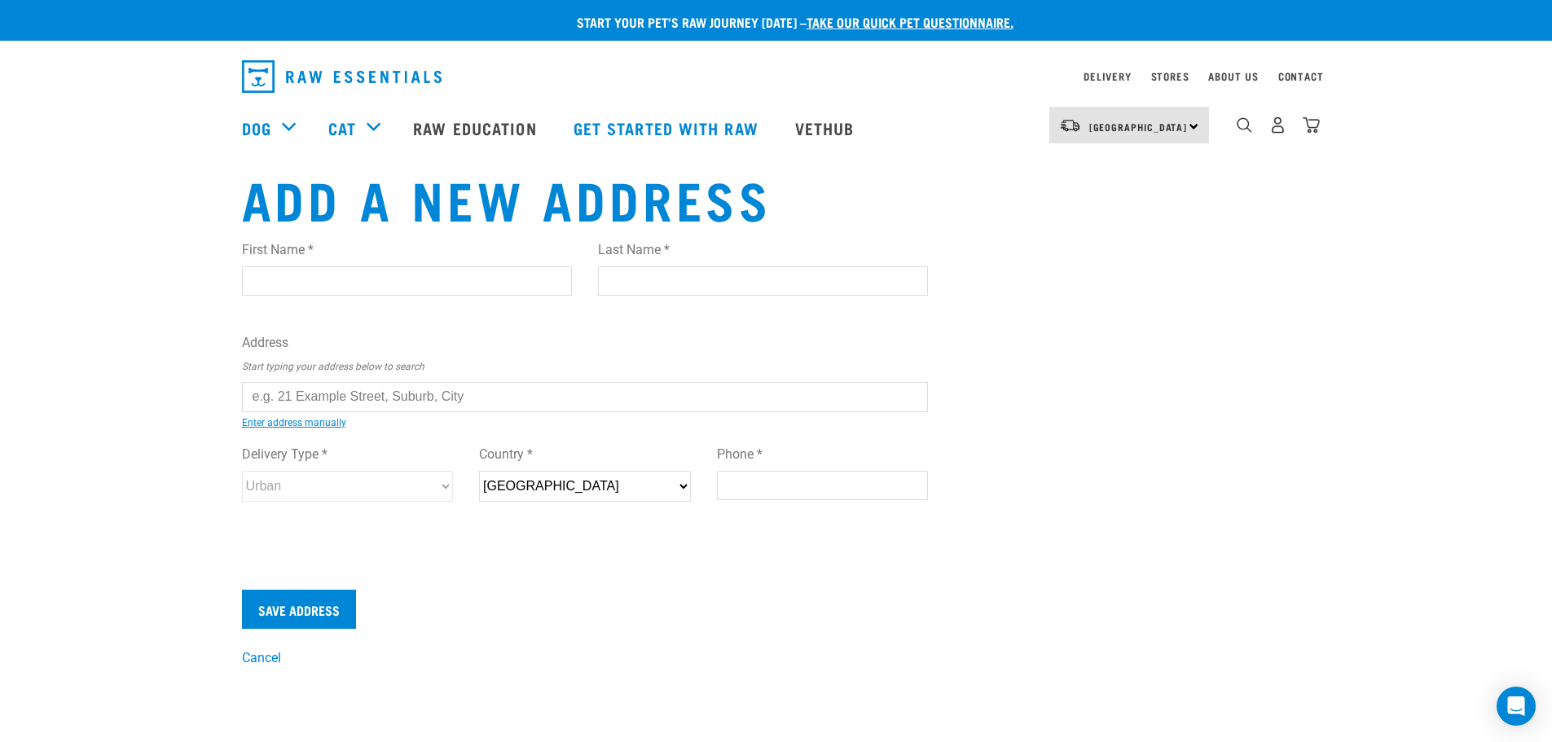
click at [315, 291] on input "First Name *" at bounding box center [407, 280] width 330 height 29
type input "James"
type input "Petch"
type input "[STREET_ADDRESS]"
type input "Te Kauwhata"
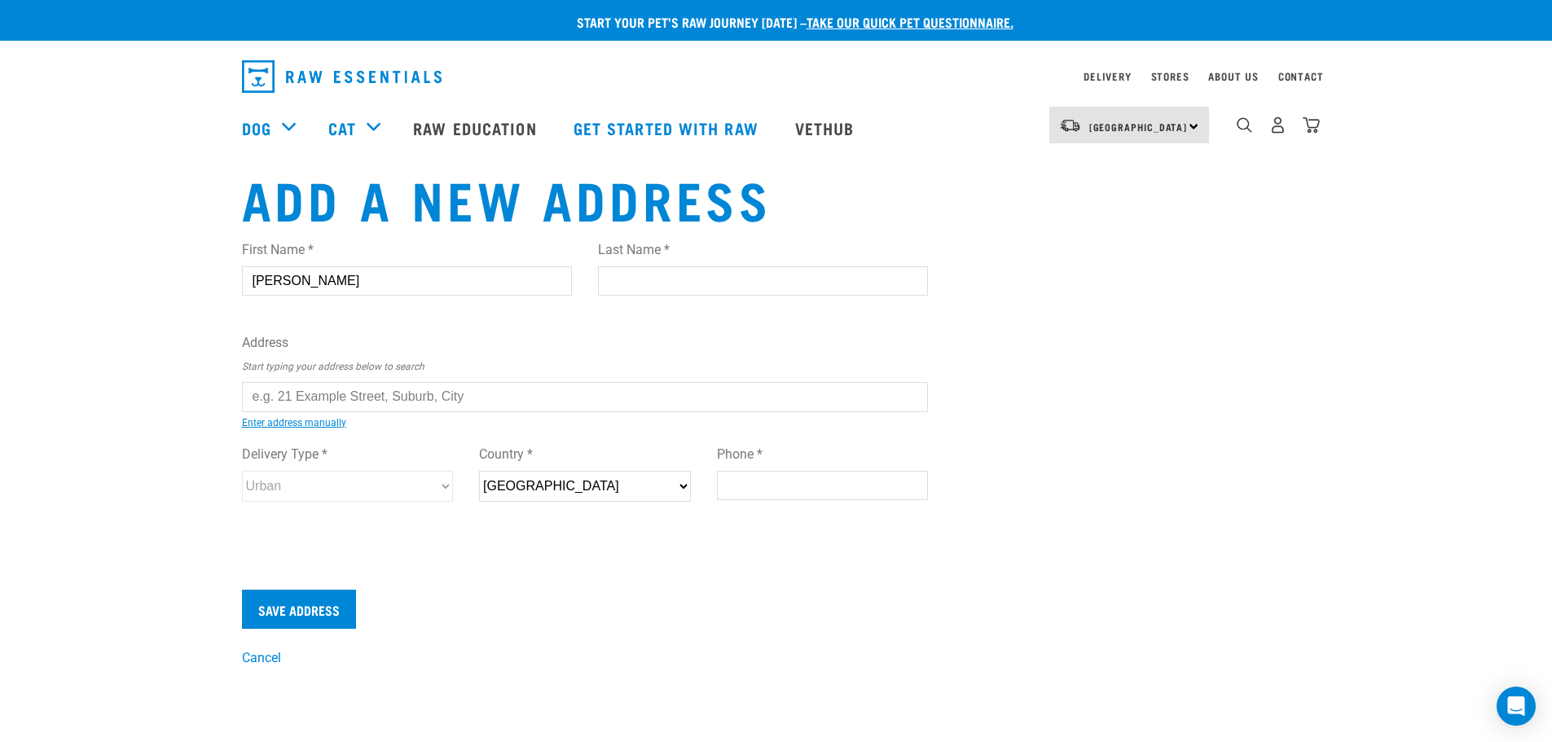
type input "3710"
type input "0220239502"
click at [317, 412] on div "First Name * James Last Name * Petch Address Start typing your address below to…" at bounding box center [585, 386] width 687 height 318
click at [321, 404] on input "text" at bounding box center [585, 396] width 687 height 29
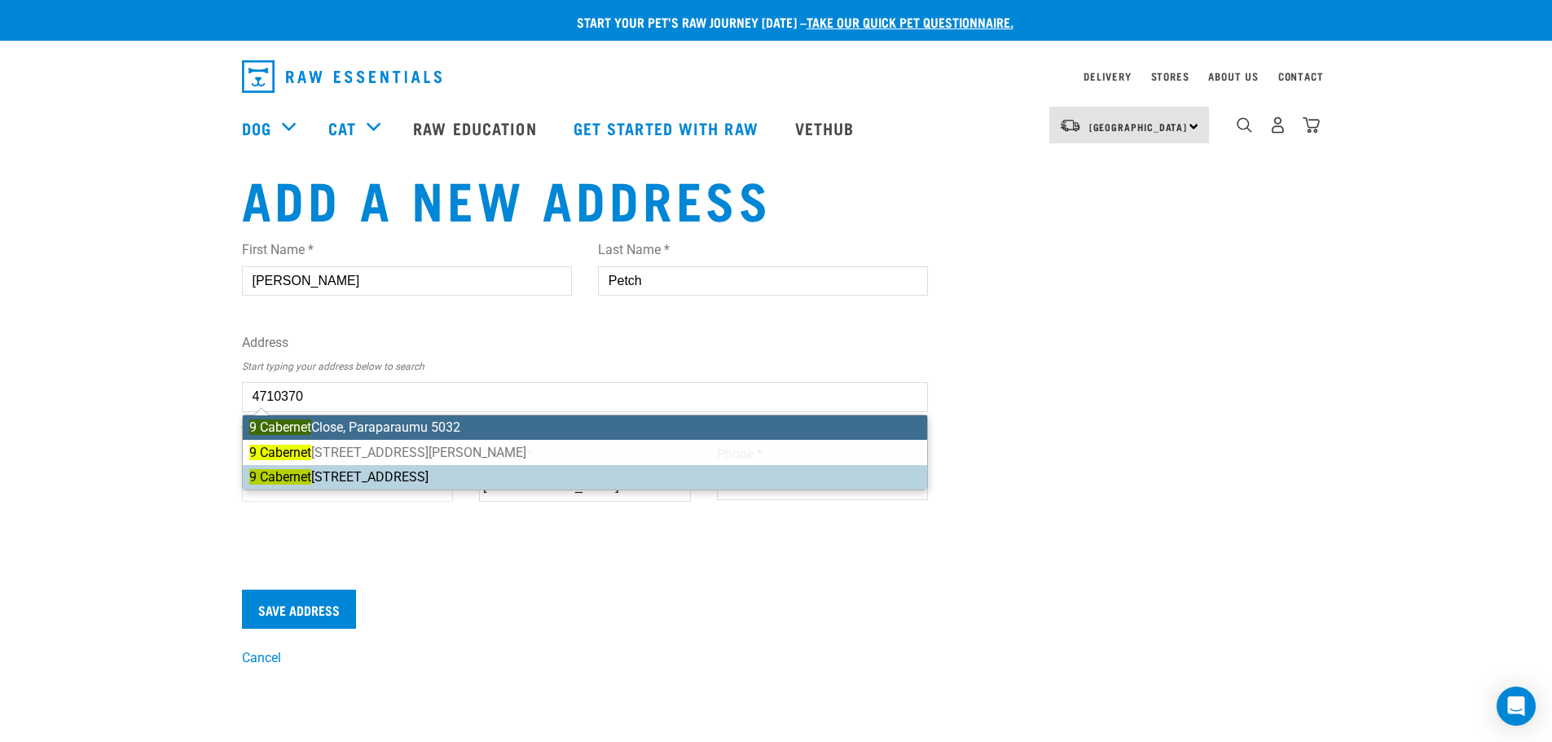
click at [341, 468] on div "First Name * James Last Name * Petch Address Start typing your address below to…" at bounding box center [585, 386] width 687 height 318
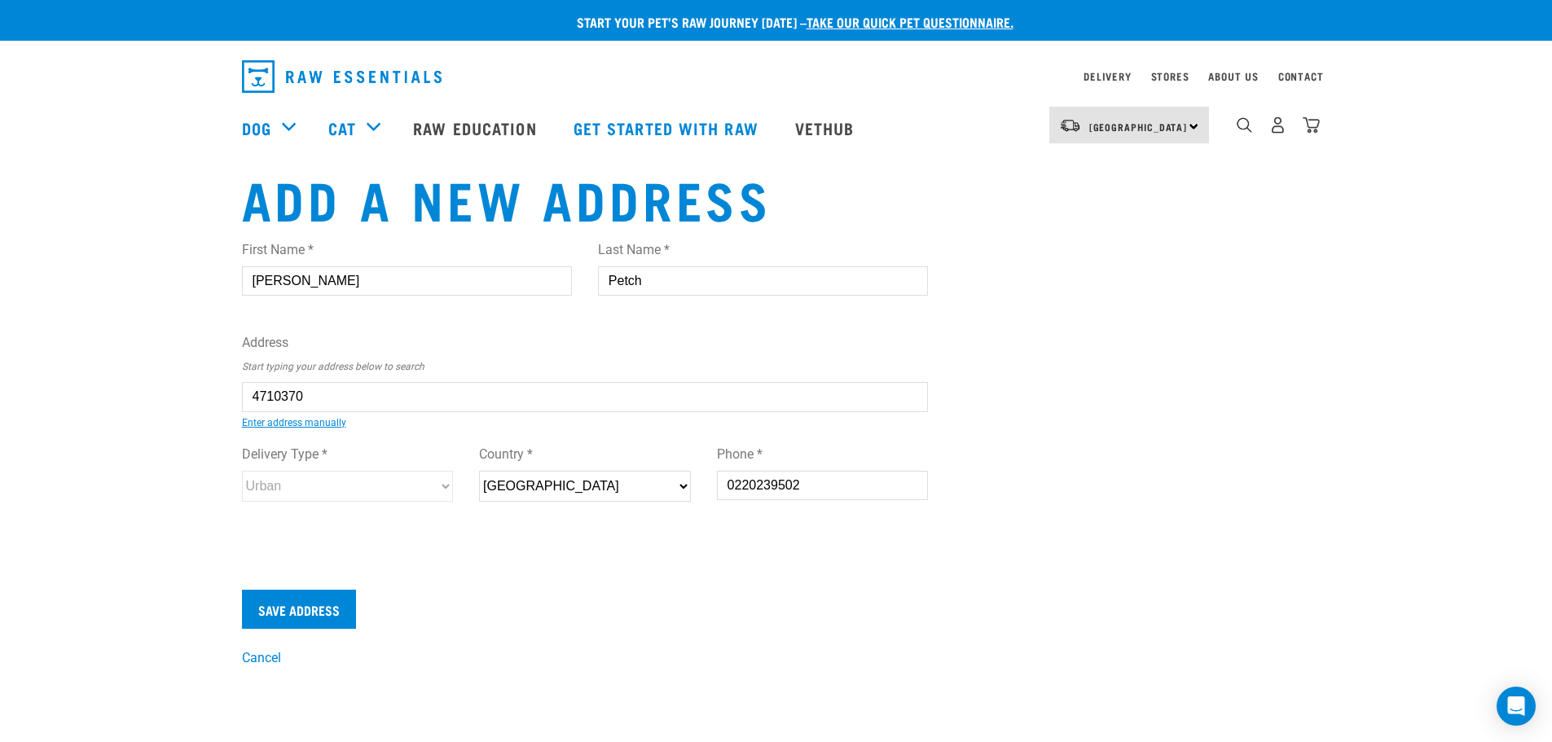
type input "9 Cabernet Court, Te Kauwhata 3710"
type input "Te Kauwhata"
type input "[GEOGRAPHIC_DATA]"
select select "WKO"
select select "Urban"
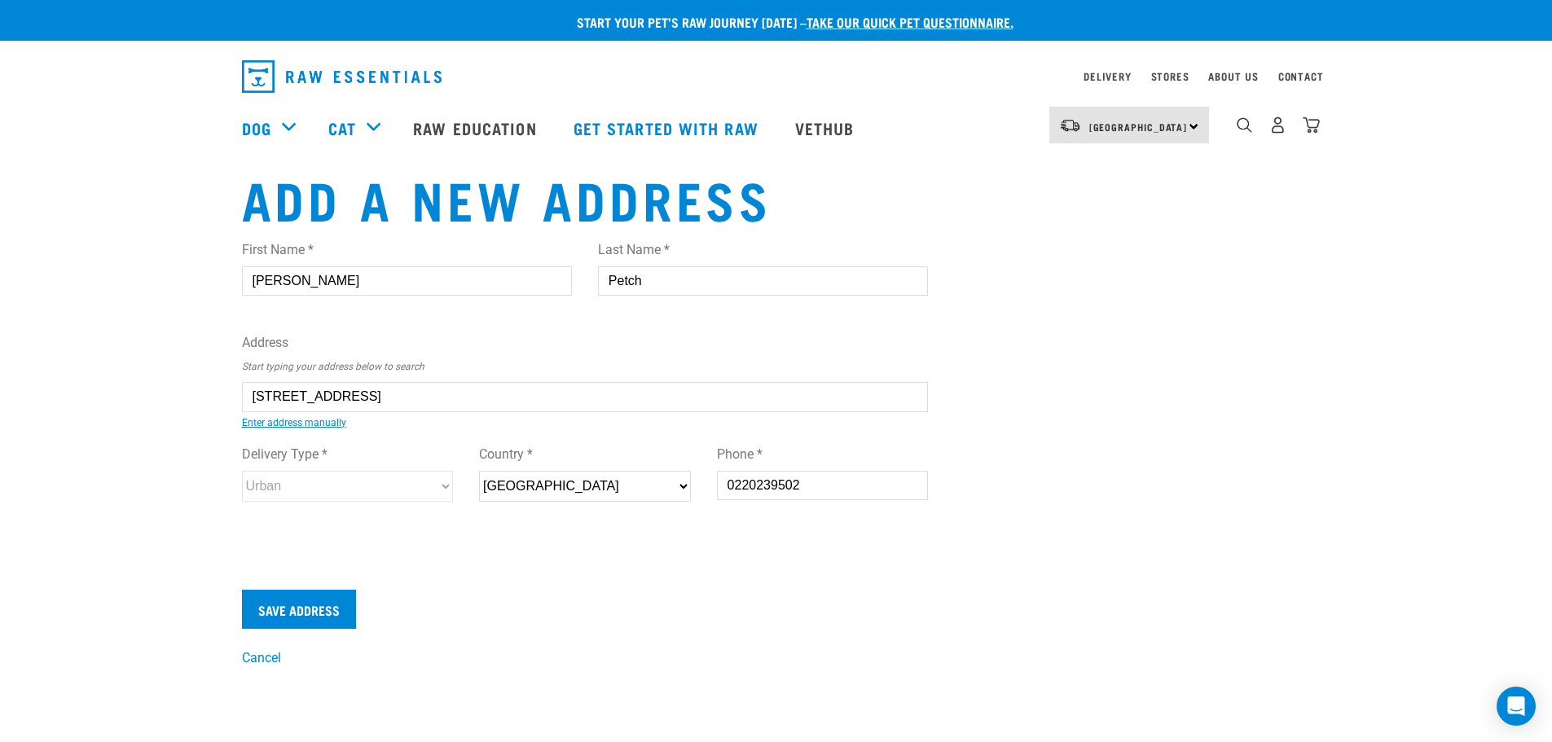
type input "9 Cabernet Court, Te Kauwhata 3710"
click at [316, 613] on input "Save Address" at bounding box center [299, 609] width 114 height 39
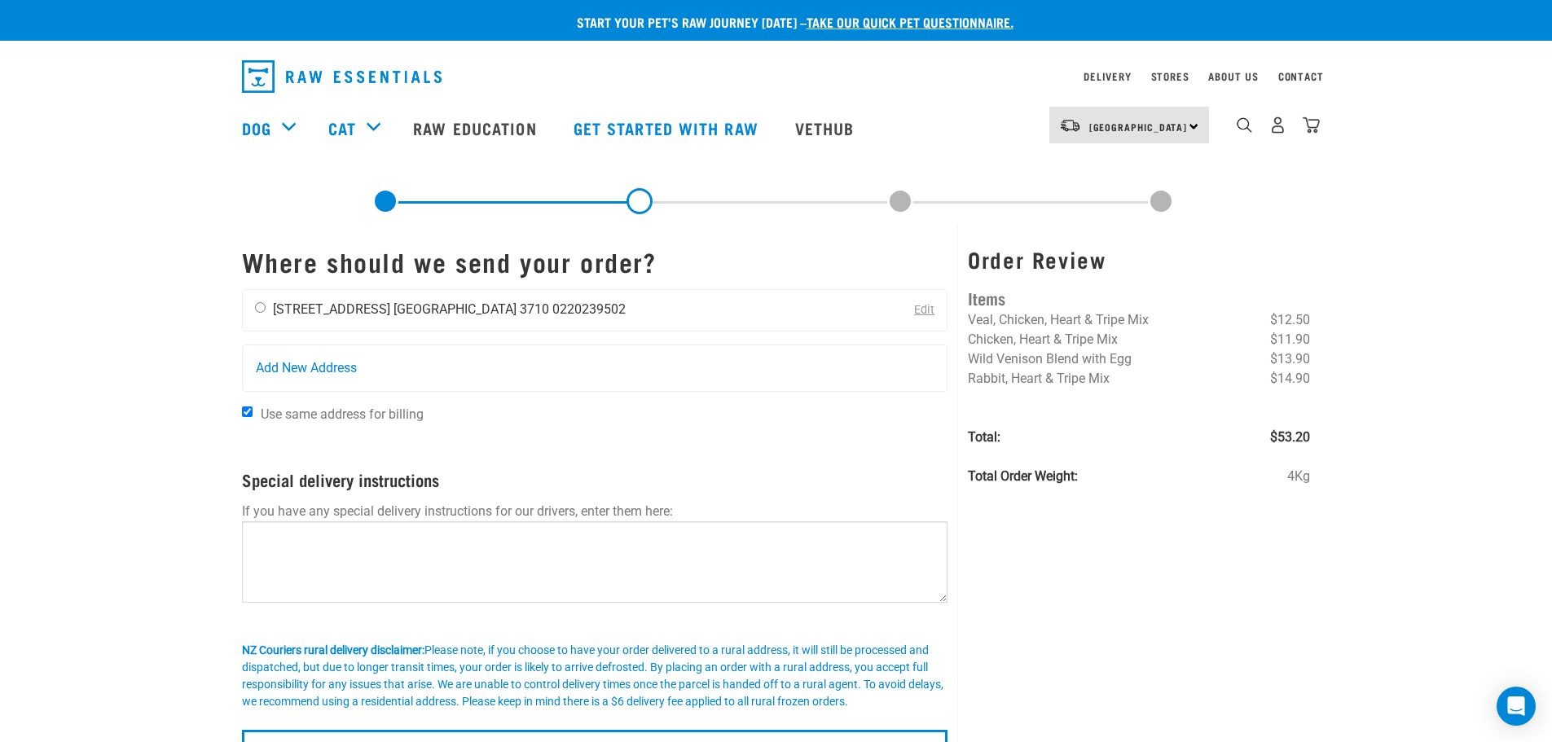
click at [257, 308] on input "radio" at bounding box center [260, 307] width 11 height 11
radio input "true"
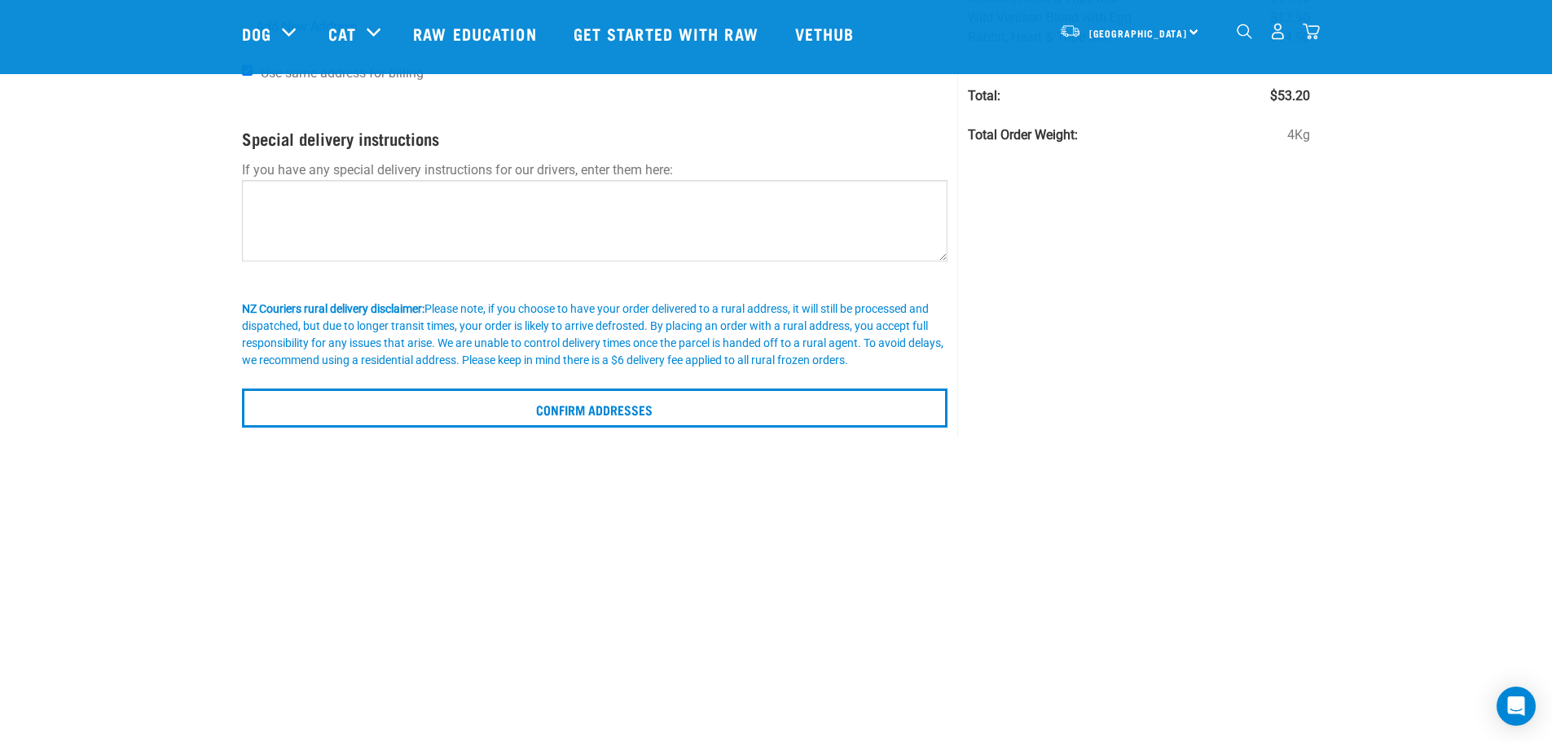
scroll to position [244, 0]
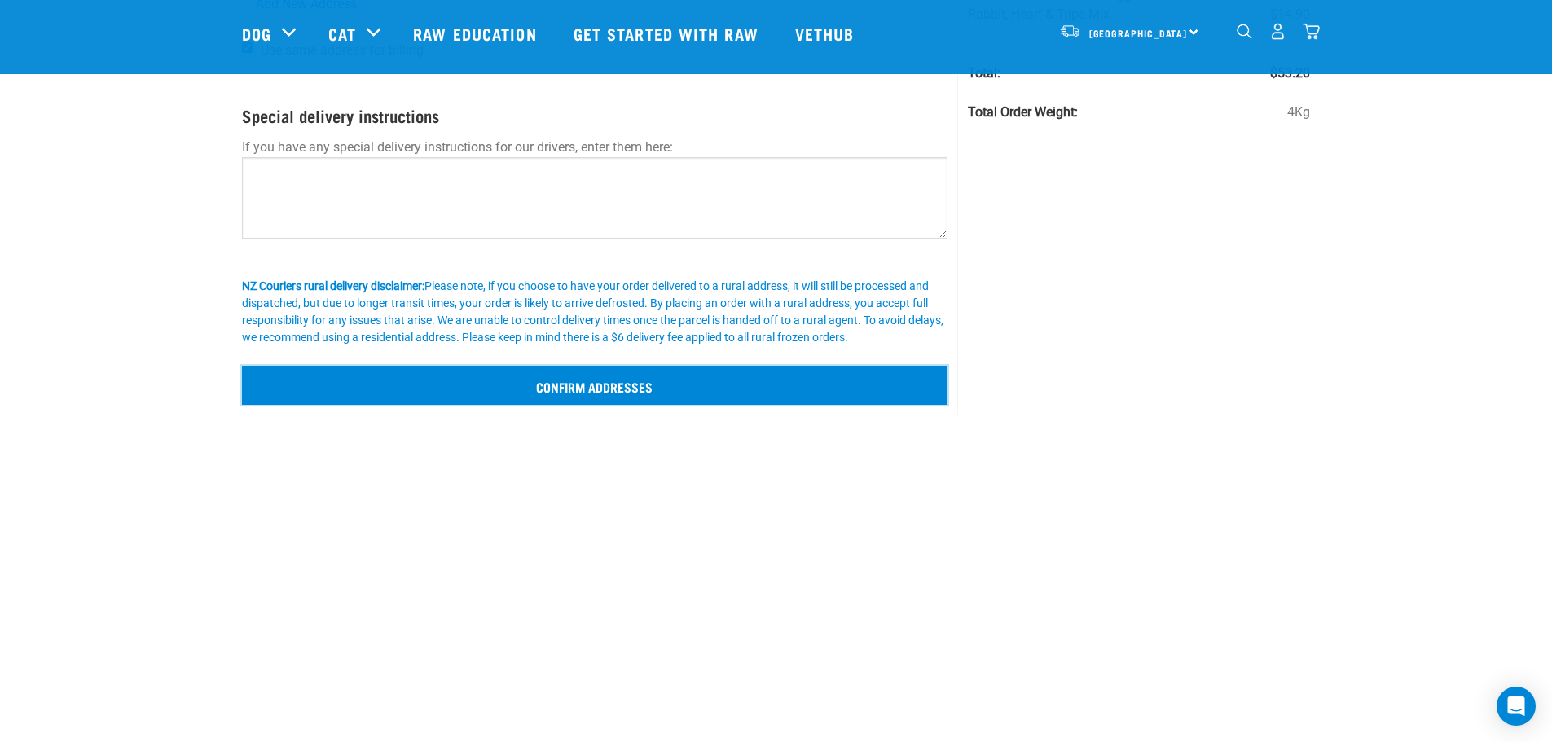
click at [637, 390] on input "Confirm addresses" at bounding box center [595, 385] width 706 height 39
